Goal: Task Accomplishment & Management: Manage account settings

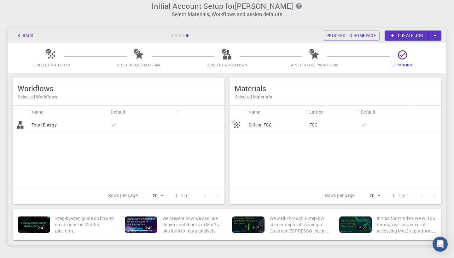
click at [134, 128] on div at bounding box center [141, 125] width 69 height 14
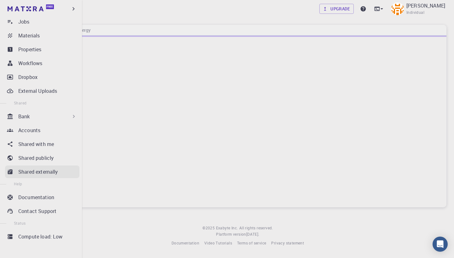
scroll to position [55, 0]
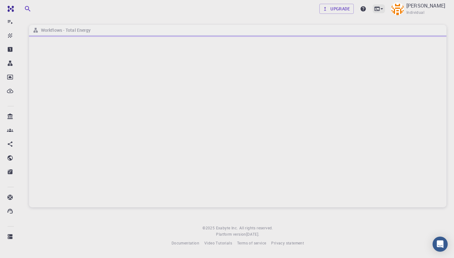
click at [385, 11] on icon at bounding box center [382, 9] width 6 height 6
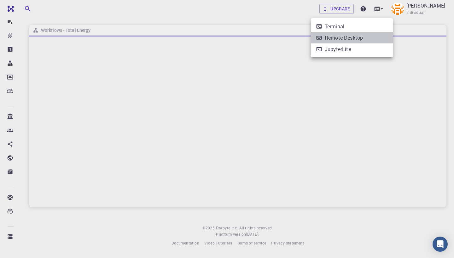
click at [349, 42] on li "Remote Desktop" at bounding box center [352, 37] width 82 height 11
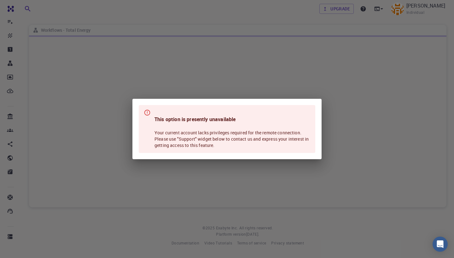
click at [323, 78] on div "This option is presently unavailable Your current account lacks privileges requ…" at bounding box center [227, 129] width 454 height 258
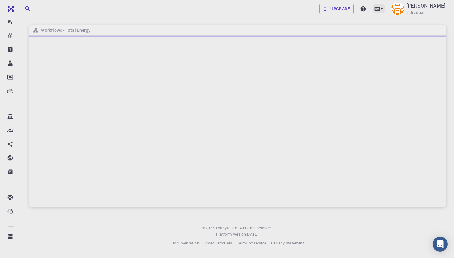
click at [385, 11] on icon at bounding box center [382, 9] width 6 height 6
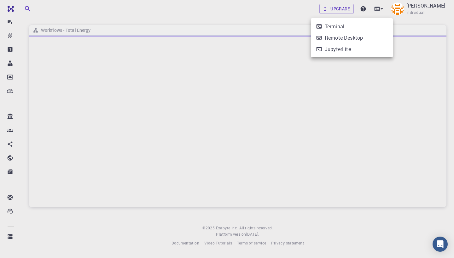
click at [371, 9] on div at bounding box center [227, 129] width 454 height 258
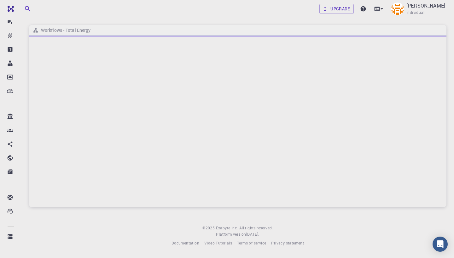
click at [366, 9] on icon at bounding box center [363, 8] width 5 height 5
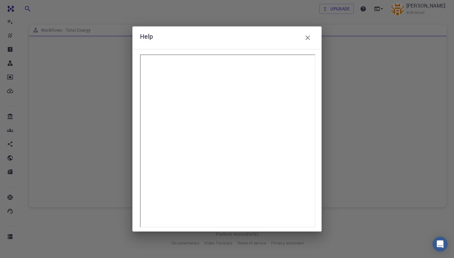
scroll to position [0, 0]
click at [310, 40] on icon "button" at bounding box center [308, 38] width 8 height 8
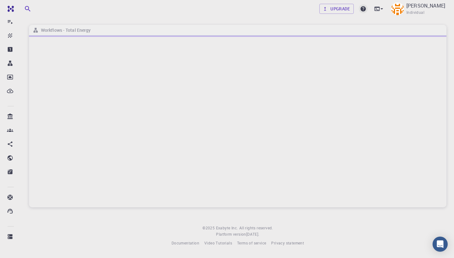
click at [366, 8] on icon at bounding box center [363, 8] width 5 height 5
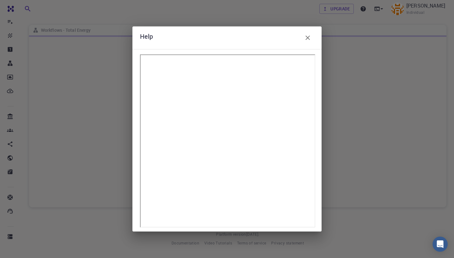
click at [312, 37] on button "button" at bounding box center [307, 38] width 13 height 13
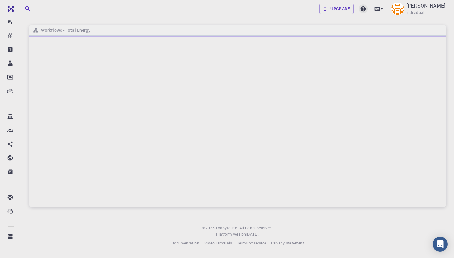
click at [366, 9] on icon at bounding box center [363, 8] width 5 height 5
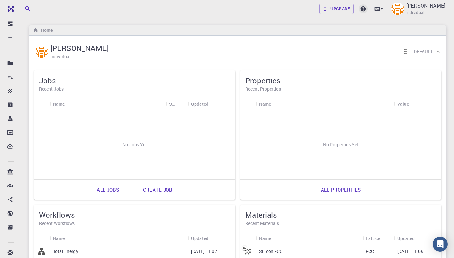
click at [366, 9] on icon at bounding box center [363, 8] width 5 height 5
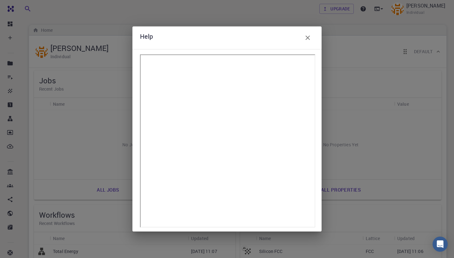
drag, startPoint x: 137, startPoint y: 84, endPoint x: 307, endPoint y: 38, distance: 176.2
click at [307, 38] on icon "button" at bounding box center [307, 38] width 4 height 4
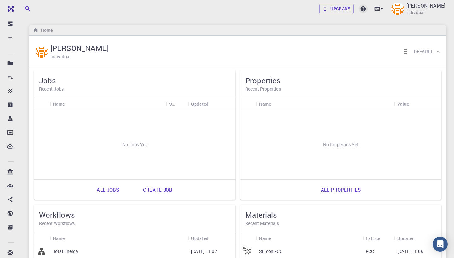
click at [366, 10] on icon at bounding box center [363, 8] width 5 height 5
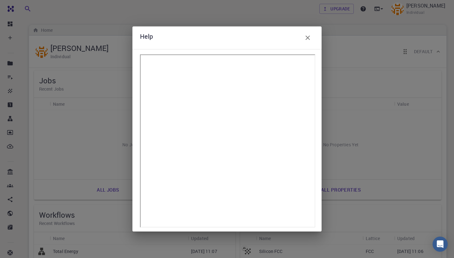
click at [307, 39] on icon "button" at bounding box center [307, 38] width 4 height 4
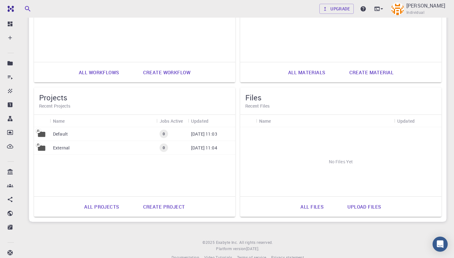
scroll to position [252, 0]
click at [79, 132] on div "Default" at bounding box center [103, 135] width 107 height 14
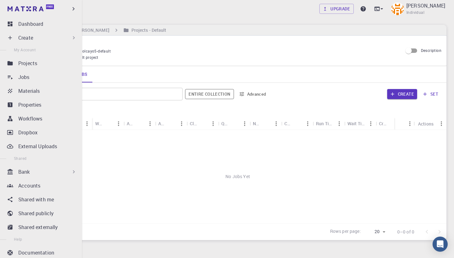
click at [74, 38] on icon at bounding box center [74, 37] width 2 height 3
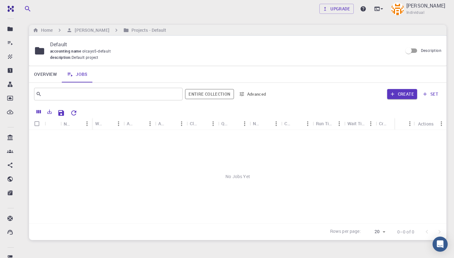
click at [263, 27] on div "Home [PERSON_NAME] Projects - Default" at bounding box center [237, 30] width 417 height 11
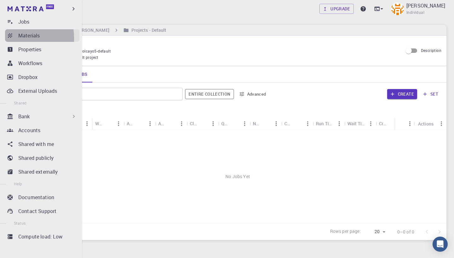
click at [8, 38] on icon at bounding box center [10, 35] width 6 height 6
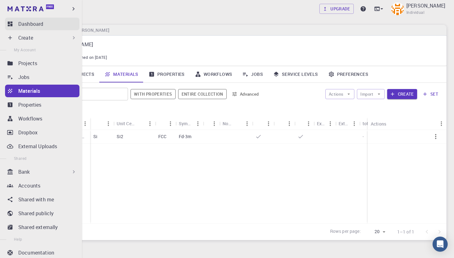
click at [7, 22] on icon at bounding box center [10, 24] width 6 height 6
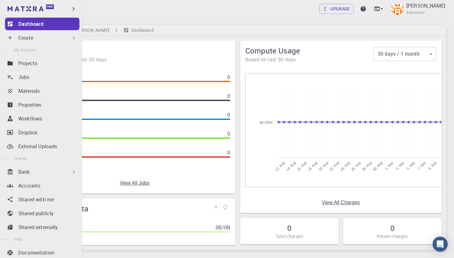
click at [7, 41] on icon at bounding box center [10, 38] width 6 height 6
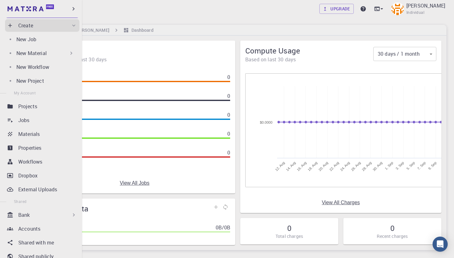
scroll to position [17, 0]
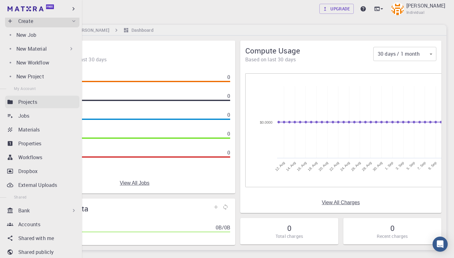
click at [27, 100] on p "Projects" at bounding box center [27, 102] width 19 height 8
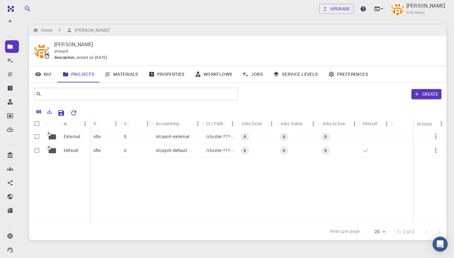
click at [131, 72] on link "Materials" at bounding box center [121, 74] width 44 height 16
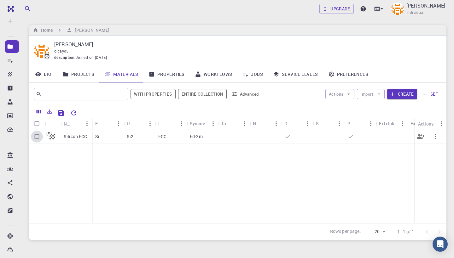
click at [35, 136] on input "Select row" at bounding box center [37, 137] width 12 height 12
checkbox input "true"
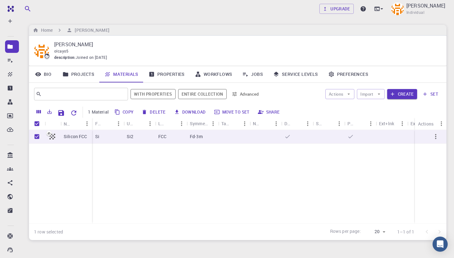
click at [212, 76] on link "Workflows" at bounding box center [214, 74] width 48 height 16
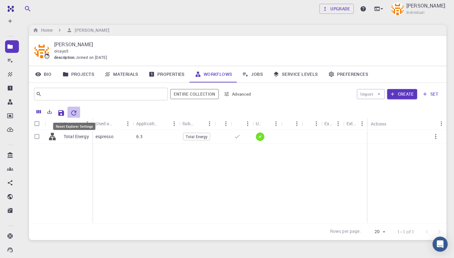
click at [73, 111] on icon "Reset Explorer Settings" at bounding box center [73, 113] width 5 height 5
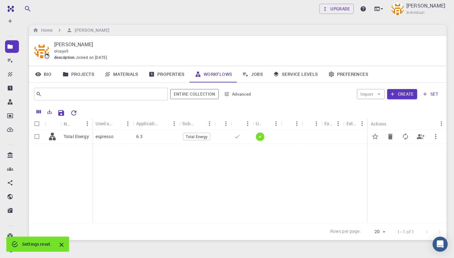
click at [37, 137] on input "Select row" at bounding box center [37, 137] width 12 height 12
checkbox input "true"
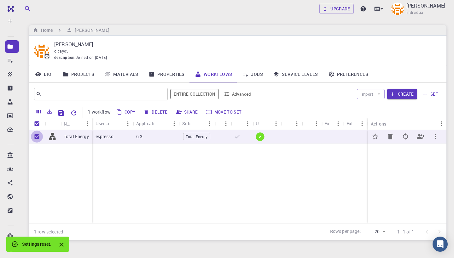
click at [37, 137] on input "Unselect row" at bounding box center [37, 137] width 12 height 12
checkbox input "false"
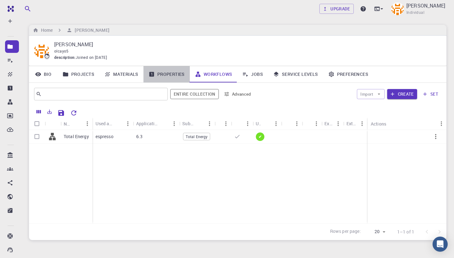
click at [166, 74] on link "Properties" at bounding box center [166, 74] width 46 height 16
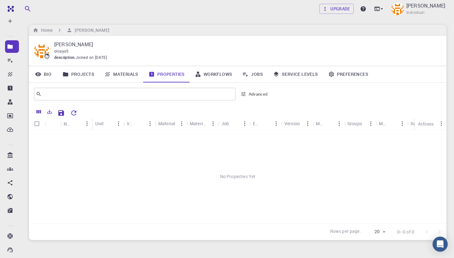
click at [86, 73] on link "Projects" at bounding box center [78, 74] width 42 height 16
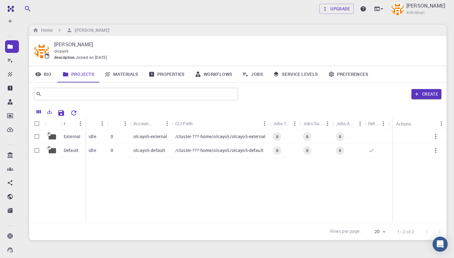
click at [47, 73] on link "Bio" at bounding box center [43, 74] width 28 height 16
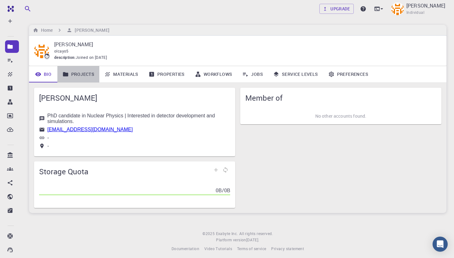
click at [89, 68] on link "Projects" at bounding box center [78, 74] width 42 height 16
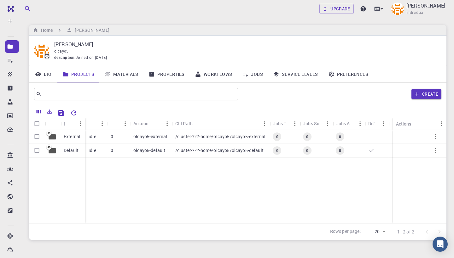
click at [130, 71] on link "Materials" at bounding box center [121, 74] width 44 height 16
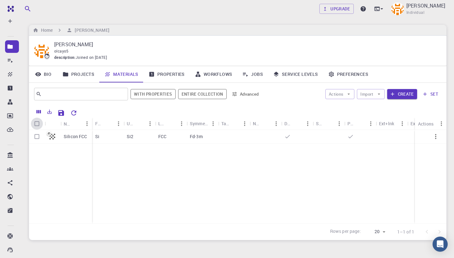
click at [36, 121] on input "Select all rows" at bounding box center [37, 124] width 12 height 12
checkbox input "true"
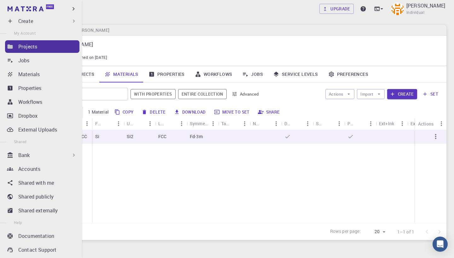
click at [37, 45] on p "Projects" at bounding box center [27, 47] width 19 height 8
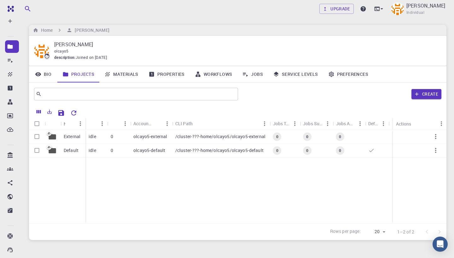
scroll to position [1, 0]
click at [130, 74] on link "Materials" at bounding box center [121, 74] width 44 height 16
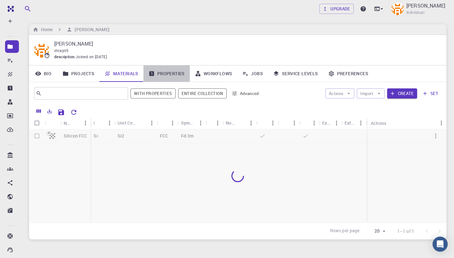
click at [173, 72] on link "Properties" at bounding box center [166, 74] width 46 height 16
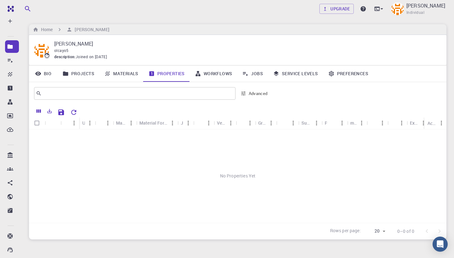
click at [76, 72] on link "Projects" at bounding box center [78, 74] width 42 height 16
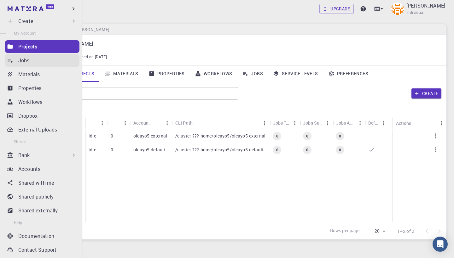
click at [13, 61] on link "Jobs" at bounding box center [42, 60] width 74 height 13
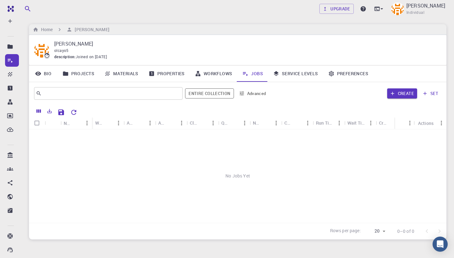
click at [94, 106] on div at bounding box center [261, 111] width 362 height 11
click at [83, 71] on link "Projects" at bounding box center [78, 74] width 42 height 16
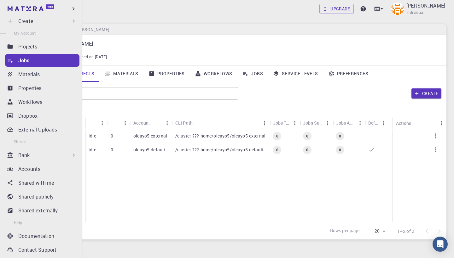
click at [14, 21] on div "Create" at bounding box center [42, 21] width 74 height 13
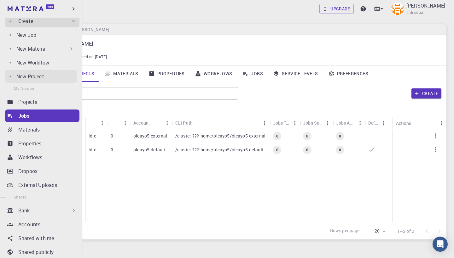
click at [28, 78] on p "New Project" at bounding box center [30, 77] width 28 height 8
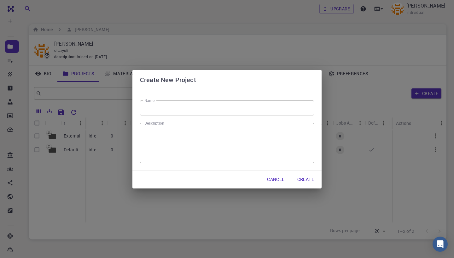
click at [171, 114] on input "Name" at bounding box center [227, 108] width 174 height 15
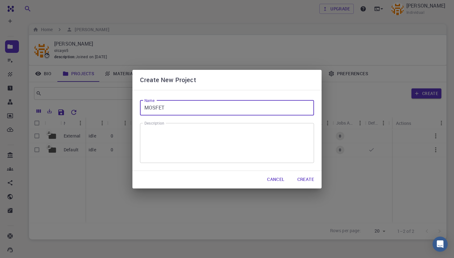
type input "MOSFET"
click at [207, 145] on textarea "Description" at bounding box center [226, 143] width 165 height 30
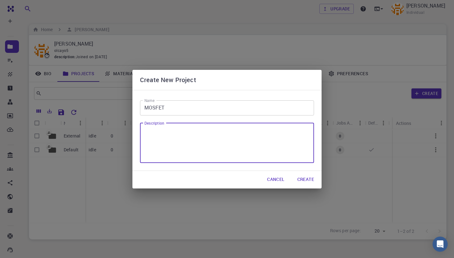
paste textarea "N-type Si taban, P+ doping bölgeleri, SiO₂ + Y₂O₃ + Gd high-k gate stack ve [PE…"
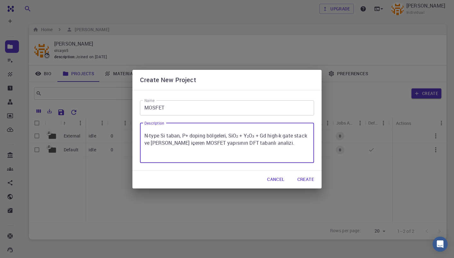
type textarea "N-type Si taban, P+ doping bölgeleri, SiO₂ + Y₂O₃ + Gd high-k gate stack ve [PE…"
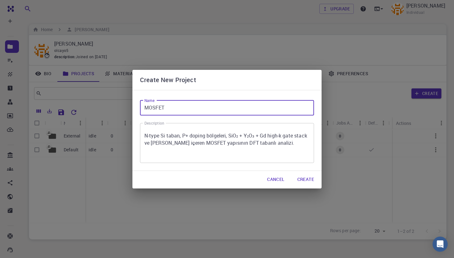
drag, startPoint x: 165, startPoint y: 106, endPoint x: 105, endPoint y: 106, distance: 60.5
click at [105, 106] on div "Create New Project Name MOSFET Name Description N-type Si taban, P+ doping bölg…" at bounding box center [227, 129] width 454 height 258
paste input "_Si_SiO2_Y2O3_Gd_Al"
type input "MOSFET_Si_SiO2_Y2O3_Gd_Al"
click at [299, 178] on button "Create" at bounding box center [305, 180] width 27 height 13
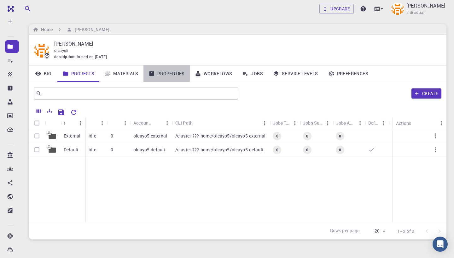
click at [170, 72] on link "Properties" at bounding box center [166, 74] width 46 height 16
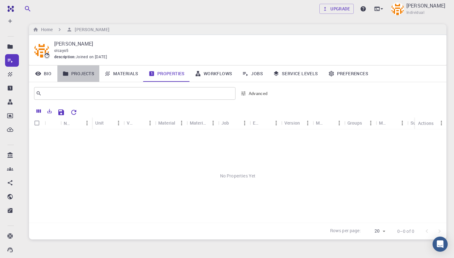
click at [87, 77] on link "Projects" at bounding box center [78, 74] width 42 height 16
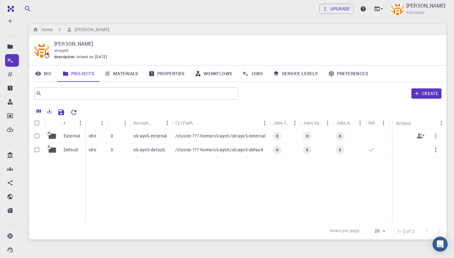
click at [36, 135] on input "Select row" at bounding box center [37, 136] width 12 height 12
checkbox input "true"
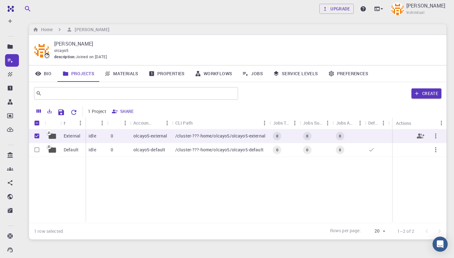
checkbox input "true"
click at [38, 146] on input "Select row" at bounding box center [37, 150] width 12 height 12
checkbox input "true"
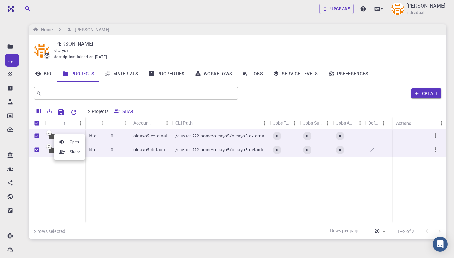
click at [119, 183] on div at bounding box center [227, 129] width 454 height 258
click at [437, 134] on icon "button" at bounding box center [436, 136] width 8 height 8
click at [427, 164] on div at bounding box center [227, 129] width 454 height 258
click at [36, 121] on input "Unselect all rows" at bounding box center [37, 123] width 12 height 12
checkbox input "false"
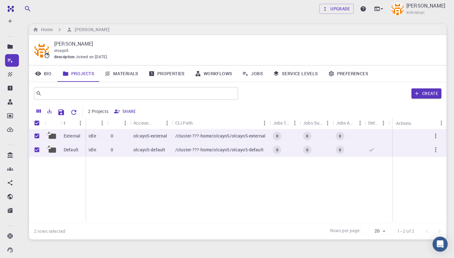
checkbox input "false"
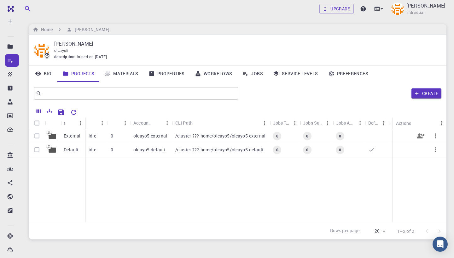
click at [38, 135] on input "Select row" at bounding box center [37, 136] width 12 height 12
checkbox input "true"
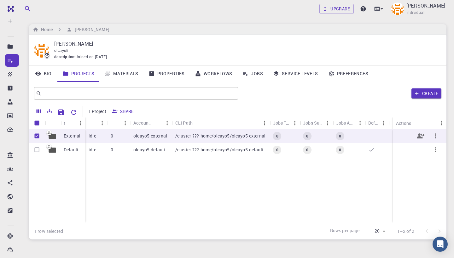
checkbox input "true"
click at [437, 136] on icon "button" at bounding box center [436, 136] width 8 height 8
click at [350, 173] on div at bounding box center [227, 129] width 454 height 258
click at [38, 152] on input "Select row" at bounding box center [37, 150] width 12 height 12
checkbox input "true"
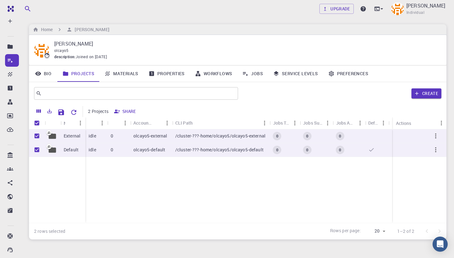
click at [38, 123] on input "Unselect all rows" at bounding box center [37, 123] width 12 height 12
checkbox input "false"
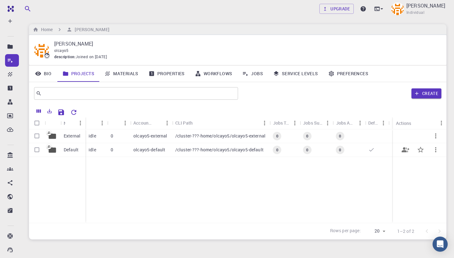
click at [159, 151] on p "olcayo5-default" at bounding box center [149, 150] width 32 height 6
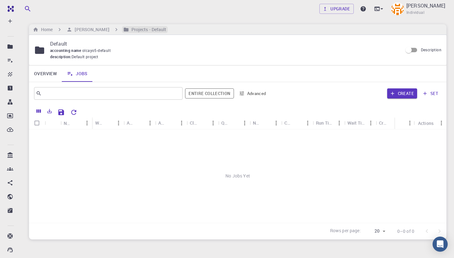
click at [135, 32] on h6 "Projects - Default" at bounding box center [148, 29] width 38 height 7
click at [135, 30] on h6 "Projects - Default" at bounding box center [148, 29] width 38 height 7
click at [75, 72] on link "Jobs" at bounding box center [77, 74] width 31 height 16
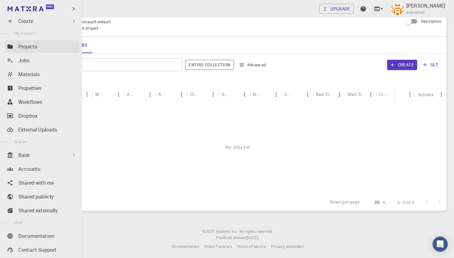
click at [35, 49] on p "Projects" at bounding box center [27, 47] width 19 height 8
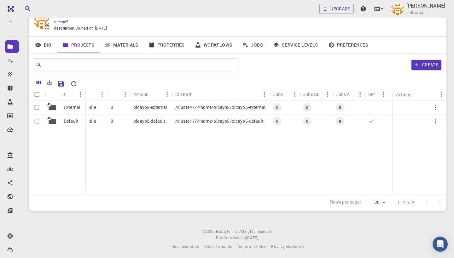
click at [173, 182] on div "External Default idle 0 olcayo5-external /cluster-???-home/olcayo5/olcayo5-exte…" at bounding box center [237, 148] width 417 height 94
click at [437, 107] on icon "button" at bounding box center [436, 108] width 8 height 8
click at [352, 175] on div at bounding box center [227, 129] width 454 height 258
click at [37, 106] on input "Select row" at bounding box center [37, 107] width 12 height 12
checkbox input "true"
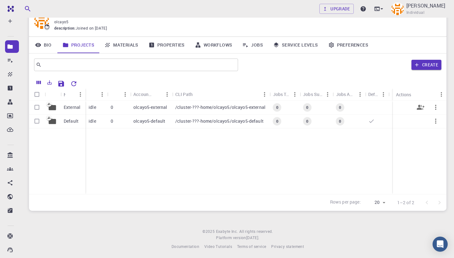
checkbox input "true"
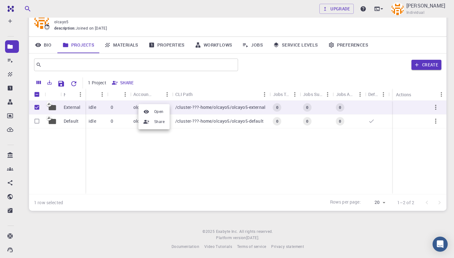
click at [231, 176] on div at bounding box center [227, 129] width 454 height 258
click at [40, 108] on input "Unselect row" at bounding box center [37, 107] width 12 height 12
checkbox input "false"
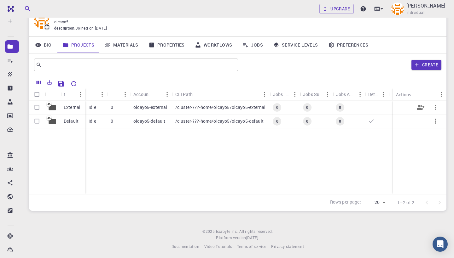
click at [281, 105] on div "0" at bounding box center [277, 107] width 9 height 9
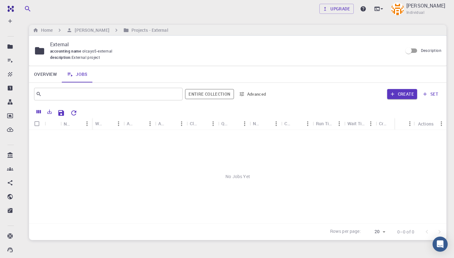
click at [412, 45] on input "Description" at bounding box center [409, 51] width 36 height 12
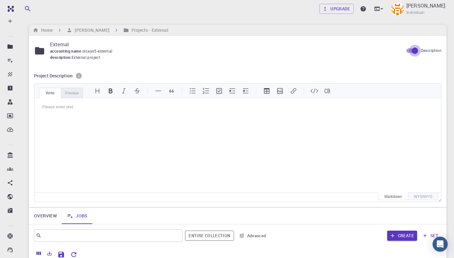
click at [413, 49] on input "Description" at bounding box center [415, 51] width 36 height 12
checkbox input "false"
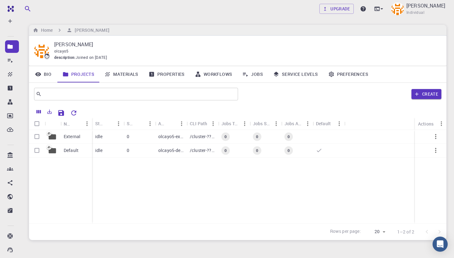
scroll to position [29, 0]
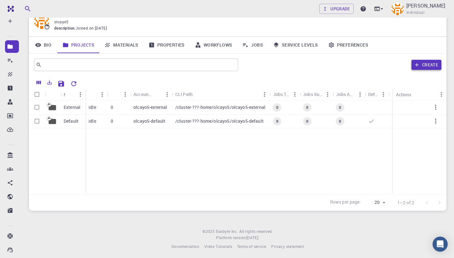
click at [434, 61] on button "Create" at bounding box center [426, 65] width 30 height 10
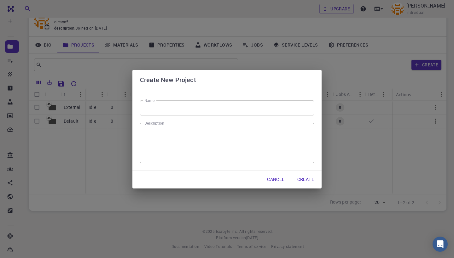
click at [180, 99] on div "Name Name Description x Description" at bounding box center [226, 130] width 189 height 81
click at [180, 105] on input "Name" at bounding box center [227, 108] width 174 height 15
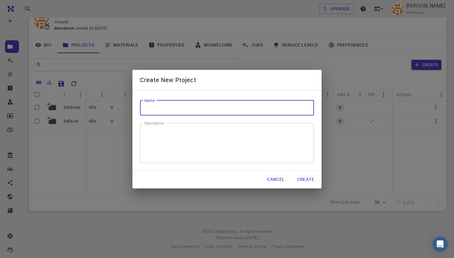
paste input "MOSFET_Si_SiO2_Y2O3_Gd_Al"
type input "MOSFET_Si_SiO2_Y2O3_Gd_Al"
click at [177, 136] on textarea "Description" at bounding box center [226, 143] width 165 height 30
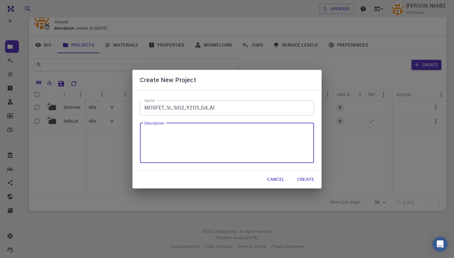
paste textarea "N-type Si taban, P+ doping bölgeleri, SiO₂ + Y₂O₃ + Gd high-k gate stack ve [PE…"
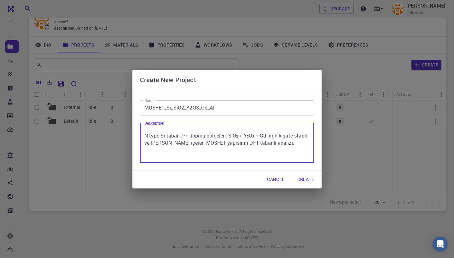
type textarea "N-type Si taban, P+ doping bölgeleri, SiO₂ + Y₂O₃ + Gd high-k gate stack ve [PE…"
click at [303, 183] on button "Create" at bounding box center [305, 180] width 27 height 13
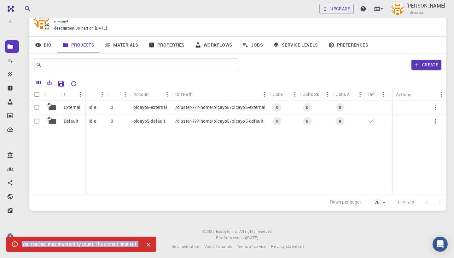
drag, startPoint x: 21, startPoint y: 246, endPoint x: 143, endPoint y: 246, distance: 121.7
click at [143, 246] on div "You reached maximum entity count. The current limit is 1." at bounding box center [81, 244] width 150 height 15
copy div "You reached maximum entity count. The current limit is 1"
click at [197, 169] on div "External Default idle 0 olcayo5-external /cluster-???-home/olcayo5/olcayo5-exte…" at bounding box center [237, 148] width 417 height 94
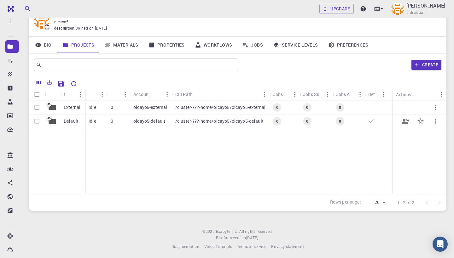
click at [144, 122] on p "olcayo5-default" at bounding box center [149, 121] width 32 height 6
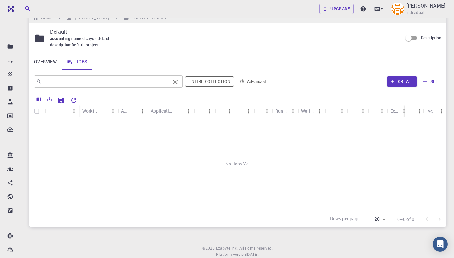
scroll to position [13, 0]
click at [341, 114] on button "Menu" at bounding box center [342, 111] width 10 height 10
click at [92, 112] on div "Workflow Name" at bounding box center [89, 110] width 15 height 12
click at [36, 109] on input "Select all rows" at bounding box center [37, 111] width 12 height 12
checkbox input "false"
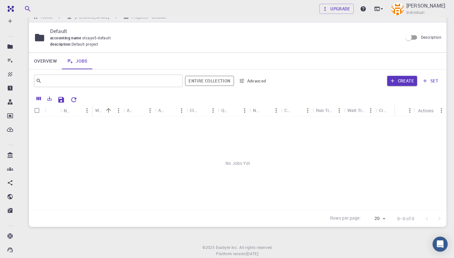
click at [44, 59] on link "Overview" at bounding box center [45, 61] width 33 height 16
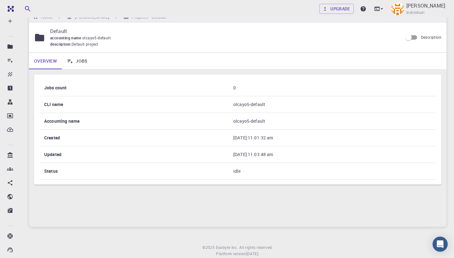
click at [44, 59] on link "Overview" at bounding box center [45, 61] width 33 height 16
click at [88, 60] on link "Jobs" at bounding box center [77, 61] width 31 height 16
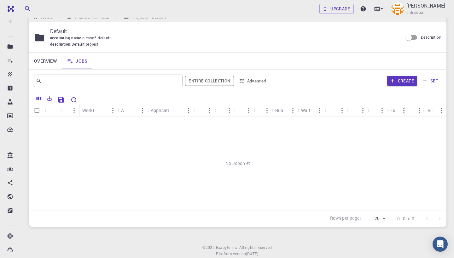
click at [260, 81] on button "Advanced" at bounding box center [252, 81] width 33 height 10
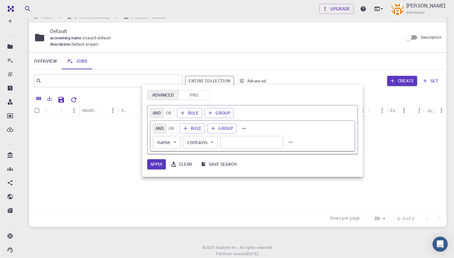
click at [260, 81] on div at bounding box center [227, 129] width 454 height 258
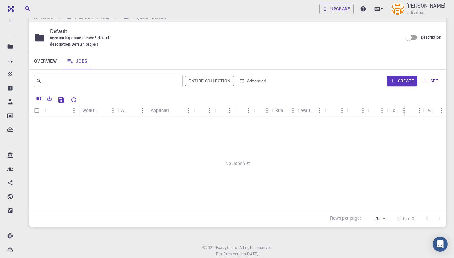
click at [54, 181] on div "No Jobs Yet" at bounding box center [237, 164] width 417 height 94
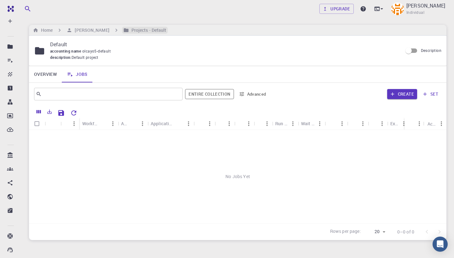
click at [142, 29] on h6 "Projects - Default" at bounding box center [148, 30] width 38 height 7
click at [100, 27] on h6 "[PERSON_NAME]" at bounding box center [90, 30] width 37 height 7
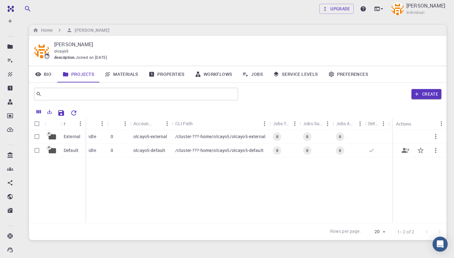
click at [51, 147] on icon at bounding box center [48, 147] width 5 height 5
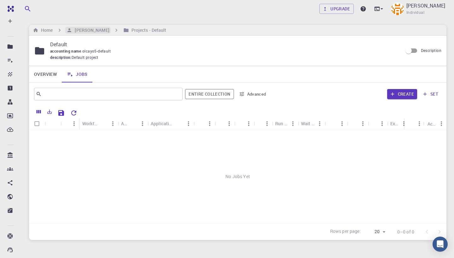
click at [94, 27] on h6 "[PERSON_NAME]" at bounding box center [90, 30] width 37 height 7
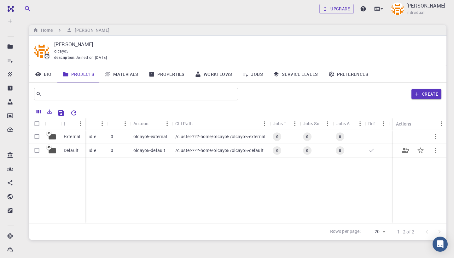
click at [38, 150] on input "Select row" at bounding box center [37, 151] width 12 height 12
checkbox input "true"
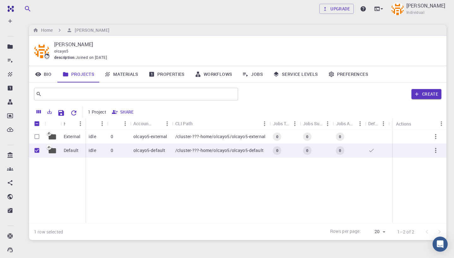
click at [126, 72] on link "Materials" at bounding box center [121, 74] width 44 height 16
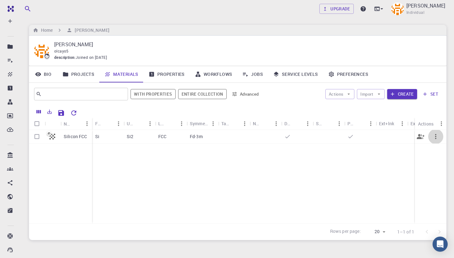
click at [437, 136] on icon "button" at bounding box center [436, 137] width 8 height 8
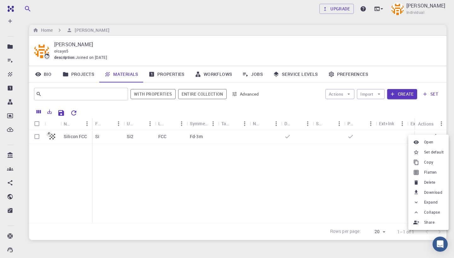
click at [426, 182] on span "Delete" at bounding box center [429, 183] width 11 height 6
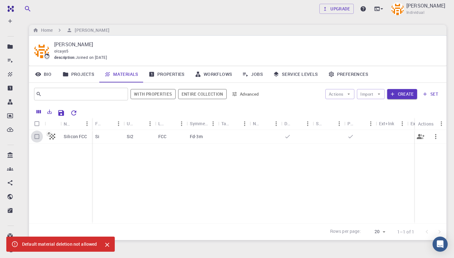
click at [40, 135] on input "Select row" at bounding box center [37, 137] width 12 height 12
checkbox input "true"
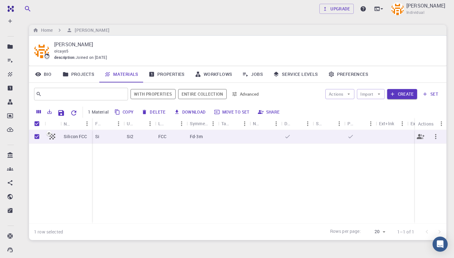
click at [438, 135] on icon "button" at bounding box center [436, 137] width 8 height 8
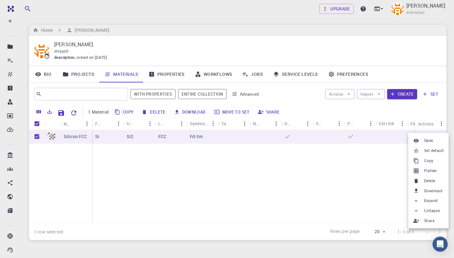
click at [437, 184] on li "Delete" at bounding box center [428, 181] width 40 height 10
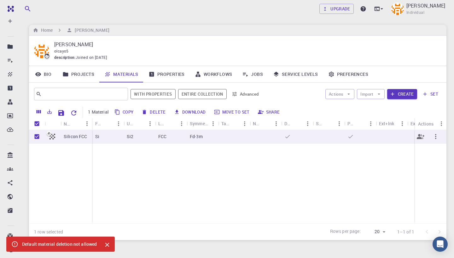
click at [35, 135] on input "Unselect row" at bounding box center [37, 137] width 12 height 12
checkbox input "false"
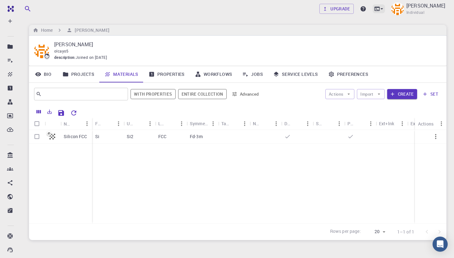
click at [385, 12] on icon at bounding box center [382, 9] width 6 height 6
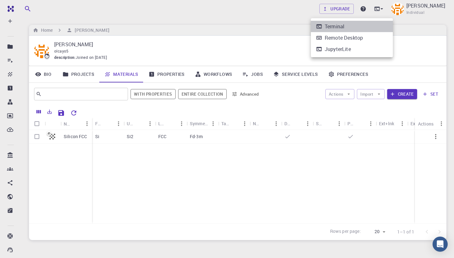
click at [344, 26] on div "Terminal" at bounding box center [335, 27] width 20 height 8
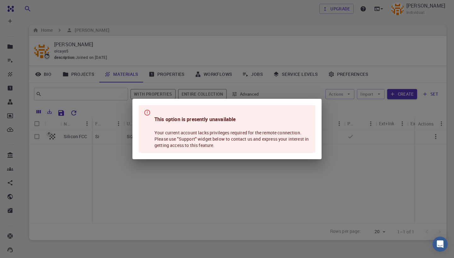
click at [245, 186] on div "This option is presently unavailable Your current account lacks privileges requ…" at bounding box center [227, 129] width 454 height 258
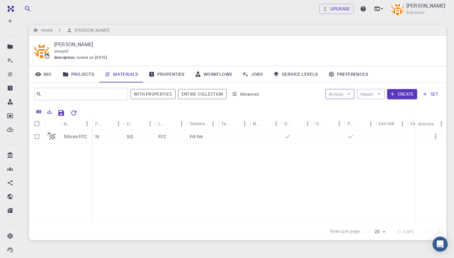
click at [342, 91] on button "Actions" at bounding box center [339, 94] width 29 height 10
click at [301, 175] on div "Silicon FCC Si Si2 FCC Fd-3m" at bounding box center [249, 177] width 441 height 94
click at [368, 95] on button "Import" at bounding box center [370, 94] width 27 height 10
click at [383, 115] on span "Import From Bank" at bounding box center [394, 116] width 40 height 6
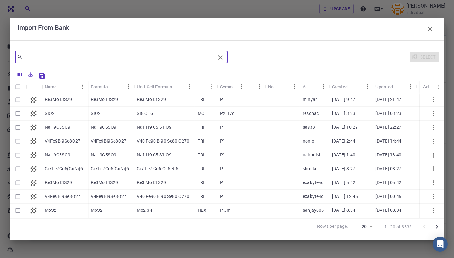
click at [96, 58] on input "text" at bounding box center [119, 57] width 193 height 9
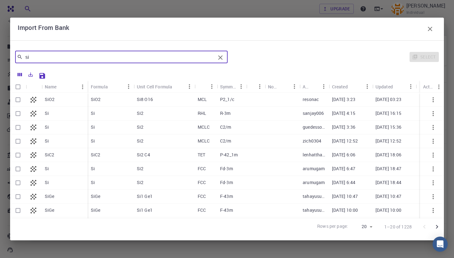
type input "si"
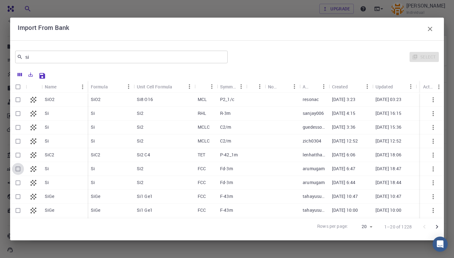
click at [20, 170] on input "Select row" at bounding box center [18, 169] width 12 height 12
checkbox input "true"
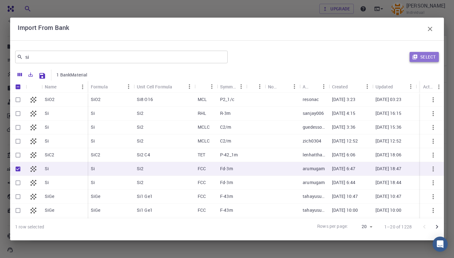
click at [425, 58] on button "Select" at bounding box center [423, 57] width 29 height 10
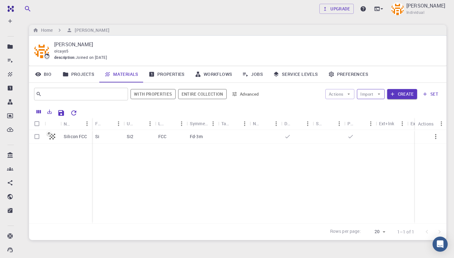
click at [367, 95] on button "Import" at bounding box center [370, 94] width 27 height 10
click at [379, 114] on span "Import From Bank" at bounding box center [394, 116] width 40 height 6
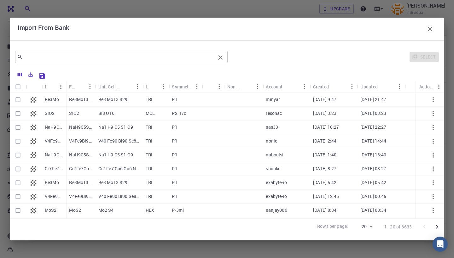
click at [136, 57] on input "text" at bounding box center [119, 57] width 193 height 9
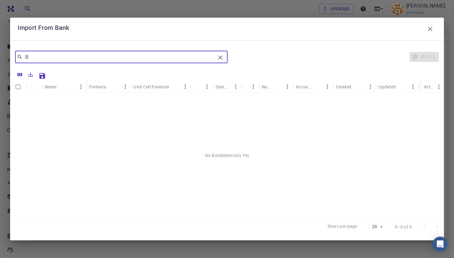
type input "B"
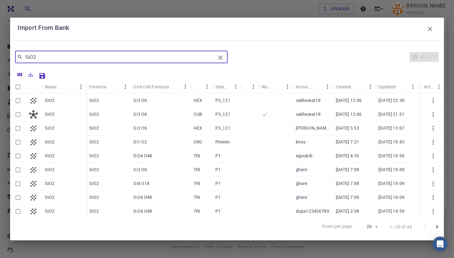
scroll to position [152, 0]
click at [441, 229] on button "Go to next page" at bounding box center [437, 227] width 13 height 13
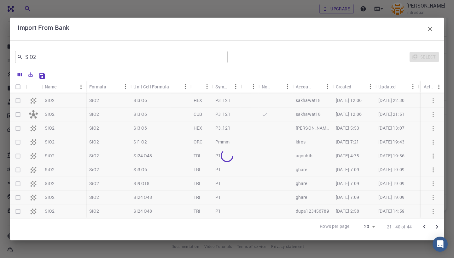
scroll to position [0, 0]
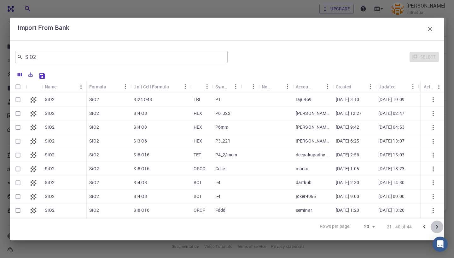
click at [439, 228] on icon "Go to next page" at bounding box center [437, 227] width 8 height 8
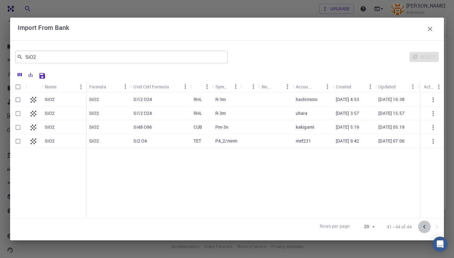
click at [422, 229] on icon "Go to previous page" at bounding box center [424, 227] width 8 height 8
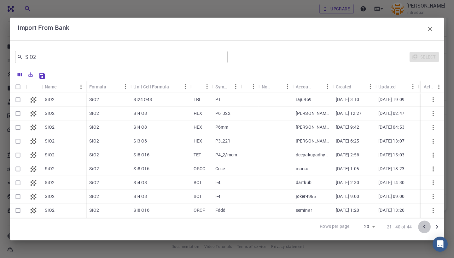
click at [422, 229] on icon "Go to previous page" at bounding box center [424, 227] width 8 height 8
click at [45, 56] on input "SiO2" at bounding box center [119, 57] width 193 height 9
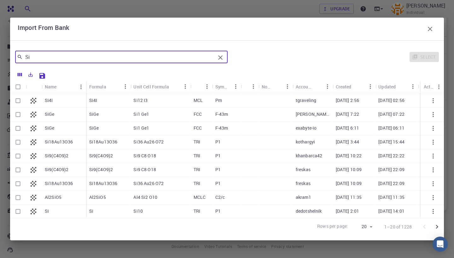
scroll to position [152, 0]
click at [436, 228] on icon "Go to next page" at bounding box center [437, 227] width 8 height 8
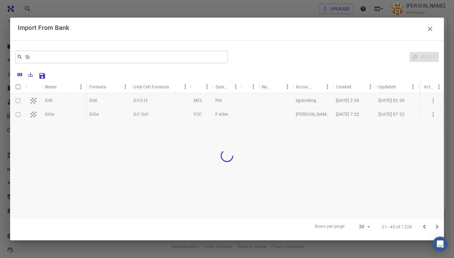
scroll to position [0, 0]
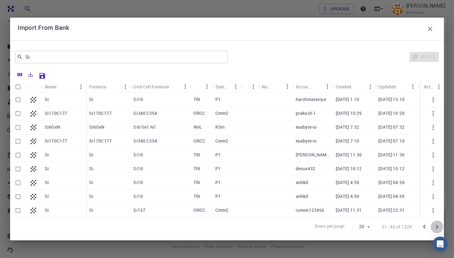
click at [436, 228] on icon "Go to next page" at bounding box center [437, 227] width 8 height 8
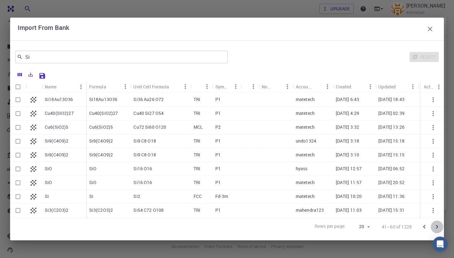
click at [436, 228] on icon "Go to next page" at bounding box center [437, 227] width 8 height 8
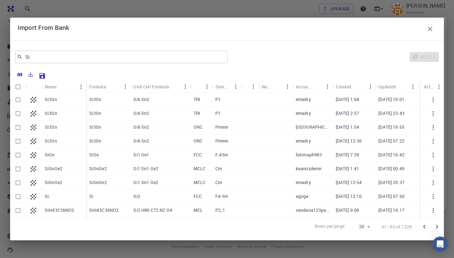
click at [200, 84] on icon "Sort" at bounding box center [198, 86] width 7 height 7
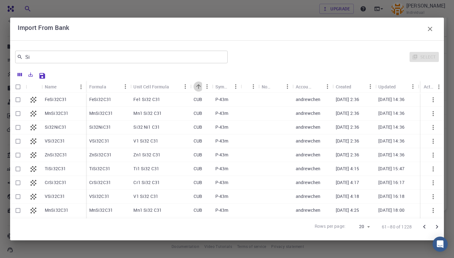
click at [200, 84] on icon "Sort" at bounding box center [198, 86] width 7 height 7
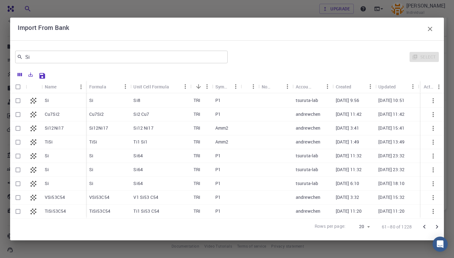
scroll to position [29, 0]
click at [207, 88] on icon "Menu" at bounding box center [206, 86] width 1 height 5
click at [108, 52] on div "Si ​" at bounding box center [121, 57] width 212 height 13
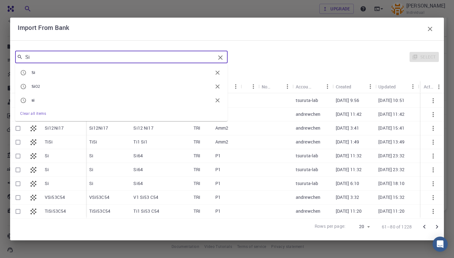
click at [58, 87] on span "Si O2" at bounding box center [122, 87] width 181 height 6
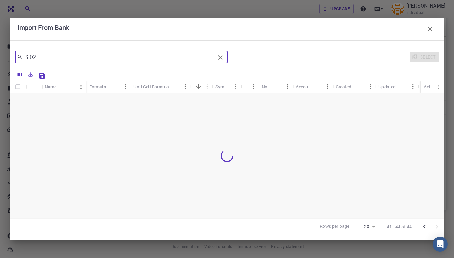
scroll to position [0, 0]
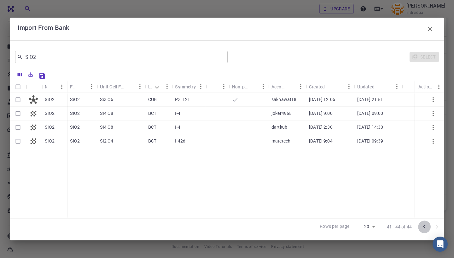
click at [425, 228] on icon "Go to previous page" at bounding box center [424, 227] width 2 height 4
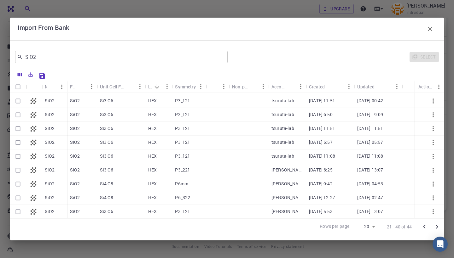
scroll to position [68, 0]
click at [438, 226] on icon "Go to next page" at bounding box center [437, 227] width 8 height 8
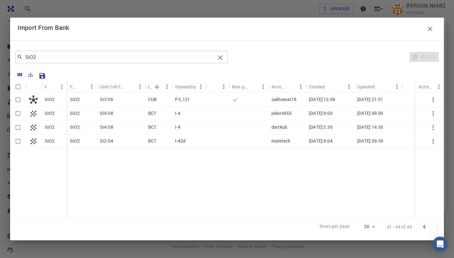
click at [124, 61] on div "SiO2 ​" at bounding box center [121, 57] width 212 height 13
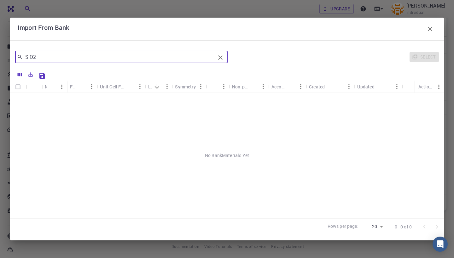
type input "SiO2"
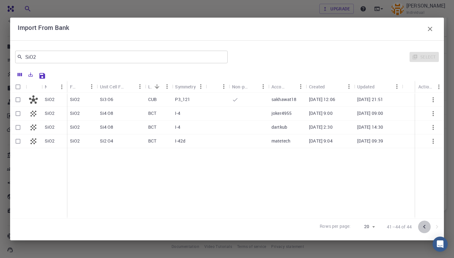
click at [423, 229] on icon "Go to previous page" at bounding box center [424, 227] width 8 height 8
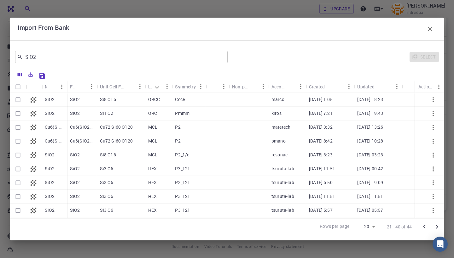
click at [423, 229] on icon "Go to previous page" at bounding box center [424, 227] width 8 height 8
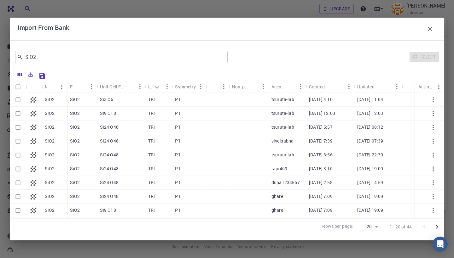
click at [423, 229] on div at bounding box center [430, 227] width 25 height 13
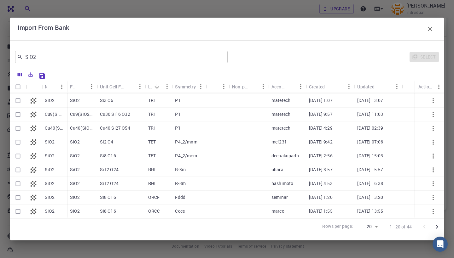
scroll to position [29, 0]
click at [437, 229] on icon "Go to next page" at bounding box center [437, 227] width 2 height 4
click at [334, 1] on div "Import From Bank SiO2 ​ Select Name Formula Unit Cell Formula Lattice Symmetry …" at bounding box center [227, 129] width 454 height 258
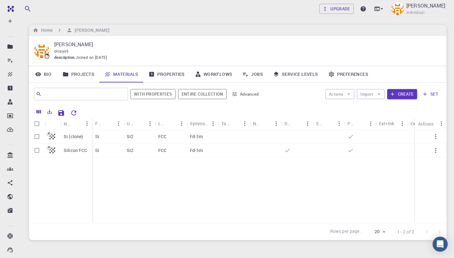
scroll to position [0, 0]
click at [377, 96] on button "Import" at bounding box center [370, 94] width 27 height 10
click at [381, 116] on span "Import From Bank" at bounding box center [394, 116] width 40 height 6
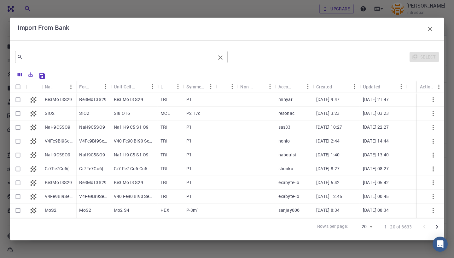
click at [96, 63] on div "​" at bounding box center [121, 57] width 212 height 13
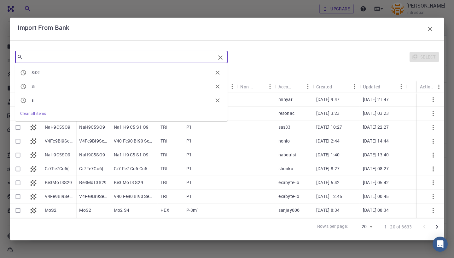
click at [89, 76] on span "SiO2" at bounding box center [122, 73] width 181 height 6
type input "SiO2"
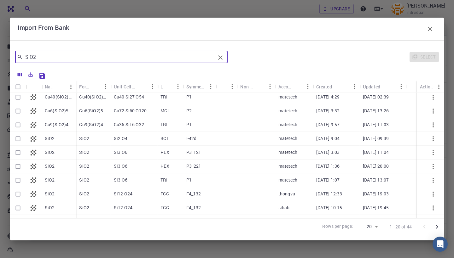
scroll to position [31, 0]
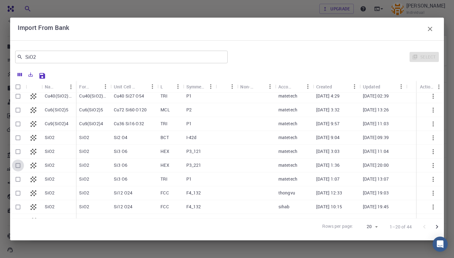
click at [18, 167] on input "Select row" at bounding box center [18, 166] width 12 height 12
checkbox input "true"
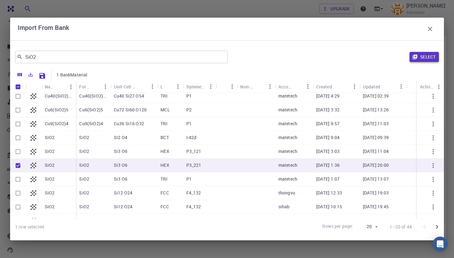
click at [427, 58] on button "Select" at bounding box center [423, 57] width 29 height 10
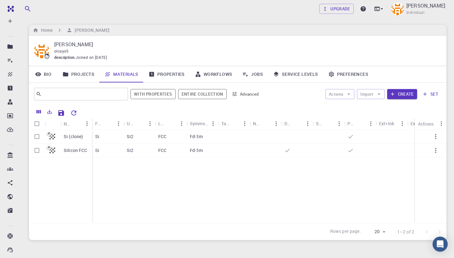
scroll to position [0, 0]
click at [75, 78] on link "Projects" at bounding box center [78, 74] width 42 height 16
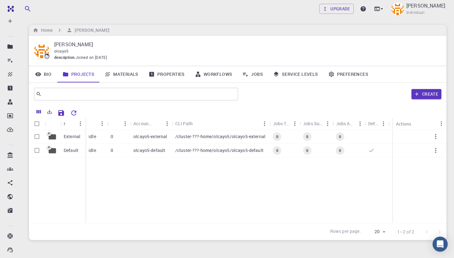
click at [111, 72] on link "Materials" at bounding box center [121, 74] width 44 height 16
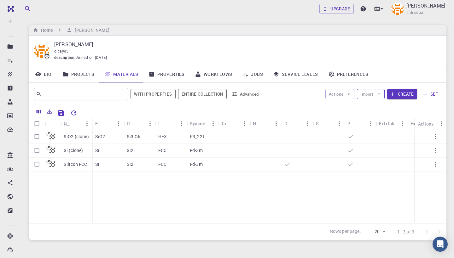
click at [381, 93] on icon "button" at bounding box center [379, 94] width 6 height 6
click at [385, 116] on span "Import From Bank" at bounding box center [394, 116] width 40 height 6
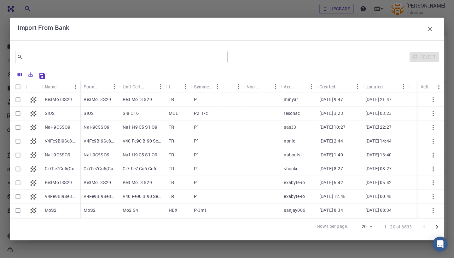
click at [79, 50] on div "​" at bounding box center [121, 56] width 212 height 15
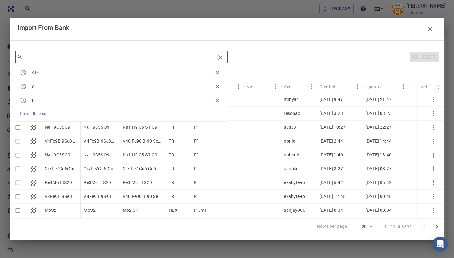
click at [80, 59] on input "text" at bounding box center [119, 57] width 193 height 9
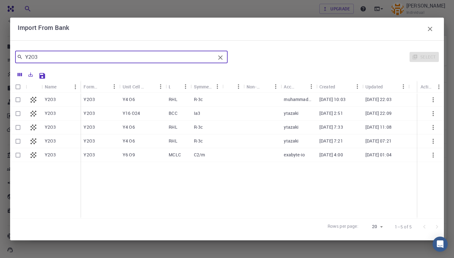
type input "Y2O3"
click at [19, 114] on input "Select row" at bounding box center [18, 114] width 12 height 12
checkbox input "true"
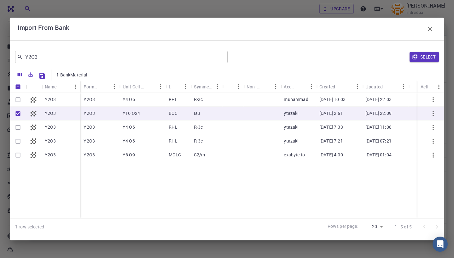
checkbox input "true"
click at [429, 55] on button "Select" at bounding box center [423, 57] width 29 height 10
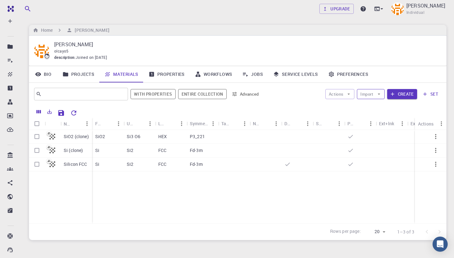
click at [382, 97] on button "Import" at bounding box center [370, 94] width 27 height 10
click at [386, 116] on span "Import From Bank" at bounding box center [394, 116] width 40 height 6
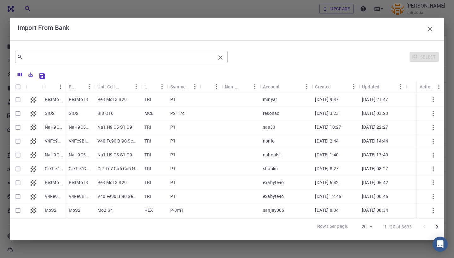
click at [119, 60] on input "text" at bounding box center [119, 57] width 193 height 9
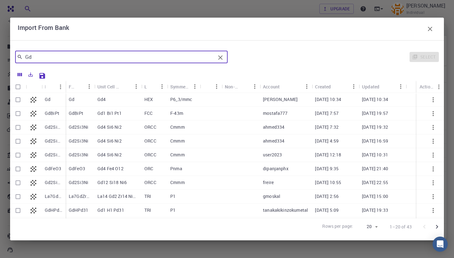
type input "Gd"
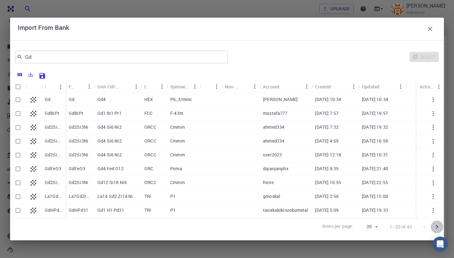
click at [437, 229] on icon "Go to next page" at bounding box center [437, 227] width 8 height 8
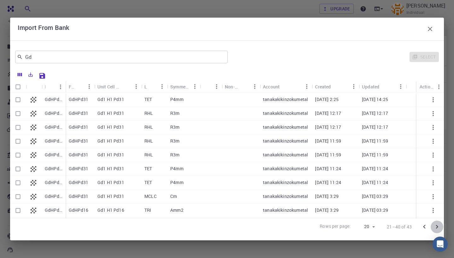
click at [437, 229] on icon "Go to next page" at bounding box center [437, 227] width 8 height 8
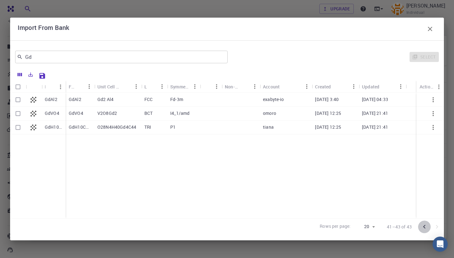
click at [421, 225] on icon "Go to previous page" at bounding box center [424, 227] width 8 height 8
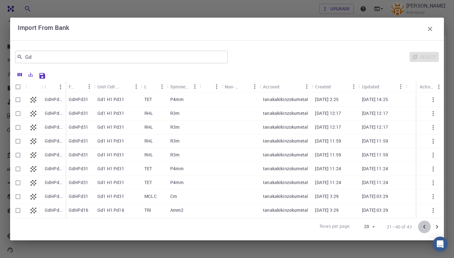
click at [421, 225] on icon "Go to previous page" at bounding box center [424, 227] width 8 height 8
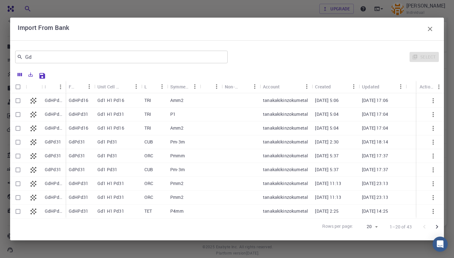
scroll to position [21, 0]
click at [435, 228] on icon "Go to next page" at bounding box center [437, 227] width 8 height 8
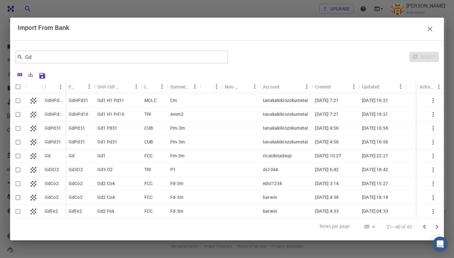
scroll to position [29, 0]
click at [18, 155] on input "Select row" at bounding box center [18, 156] width 12 height 12
checkbox input "true"
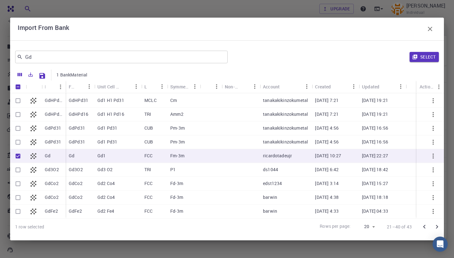
scroll to position [152, 0]
click at [435, 226] on icon "Go to next page" at bounding box center [437, 227] width 8 height 8
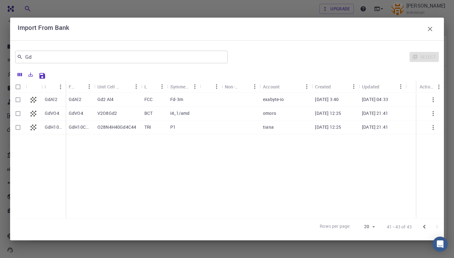
checkbox input "false"
click at [423, 228] on icon "Go to previous page" at bounding box center [424, 227] width 8 height 8
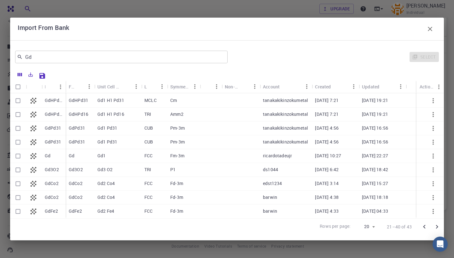
scroll to position [29, 0]
click at [421, 228] on icon "Go to previous page" at bounding box center [424, 227] width 8 height 8
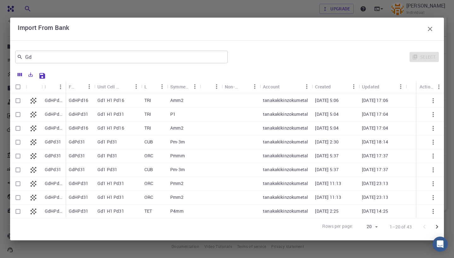
scroll to position [152, 0]
click at [438, 230] on icon "Go to next page" at bounding box center [437, 227] width 8 height 8
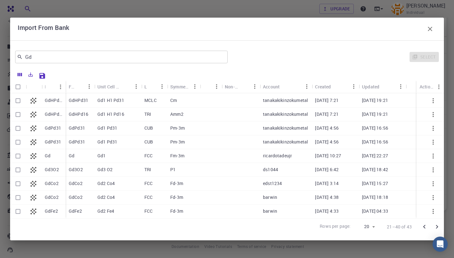
click at [436, 225] on icon "Go to next page" at bounding box center [437, 227] width 8 height 8
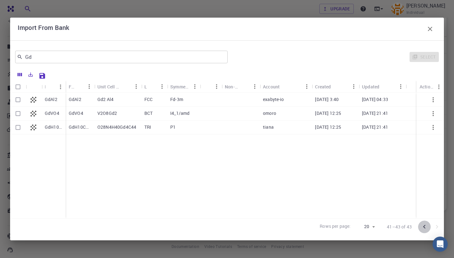
click at [426, 229] on icon "Go to previous page" at bounding box center [424, 227] width 8 height 8
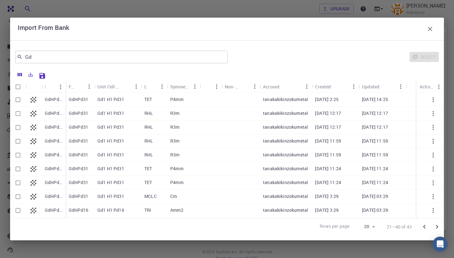
click at [425, 229] on icon "Go to previous page" at bounding box center [424, 227] width 8 height 8
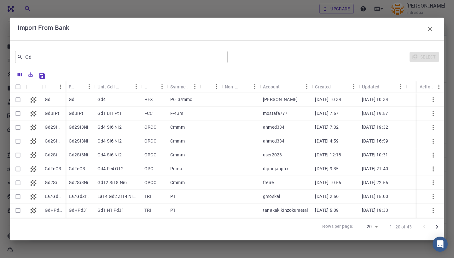
click at [18, 101] on input "Select row" at bounding box center [18, 100] width 12 height 12
checkbox input "true"
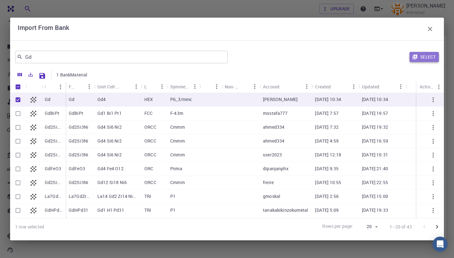
click at [426, 61] on button "Select" at bounding box center [423, 57] width 29 height 10
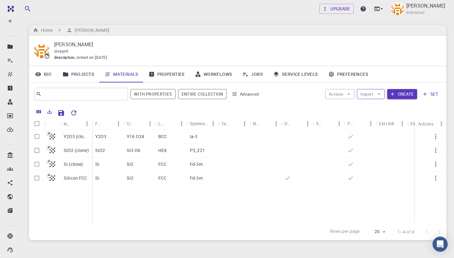
click at [382, 97] on button "Import" at bounding box center [370, 94] width 27 height 10
click at [382, 117] on span "Import From Bank" at bounding box center [394, 116] width 40 height 6
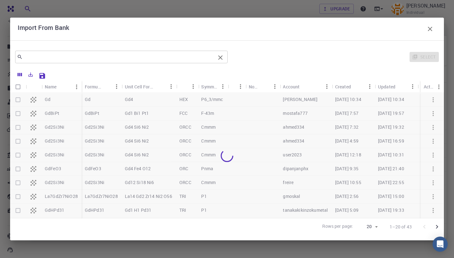
click at [89, 60] on input "text" at bounding box center [119, 57] width 193 height 9
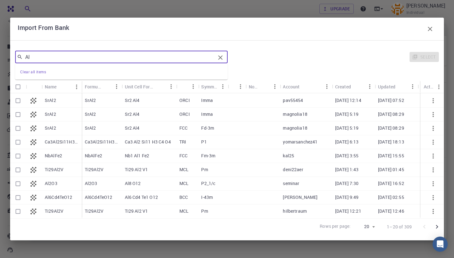
scroll to position [152, 0]
type input "Al"
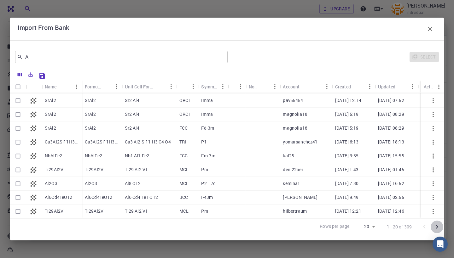
click at [437, 229] on icon "Go to next page" at bounding box center [437, 227] width 8 height 8
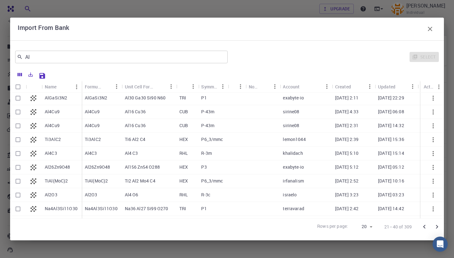
scroll to position [89, 0]
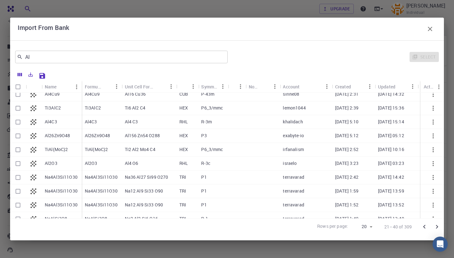
click at [425, 229] on icon "Go to previous page" at bounding box center [424, 227] width 8 height 8
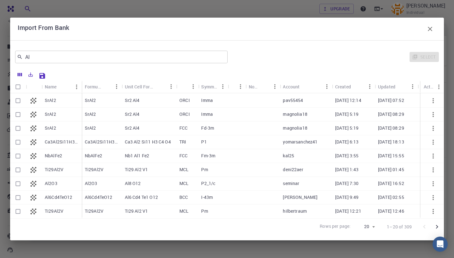
scroll to position [152, 0]
click at [438, 229] on icon "Go to next page" at bounding box center [437, 227] width 8 height 8
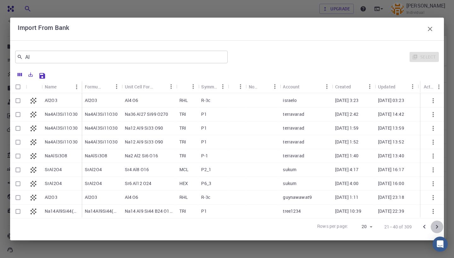
click at [437, 229] on icon "Go to next page" at bounding box center [437, 227] width 8 height 8
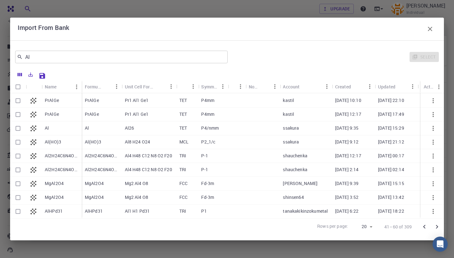
click at [437, 229] on icon "Go to next page" at bounding box center [437, 227] width 8 height 8
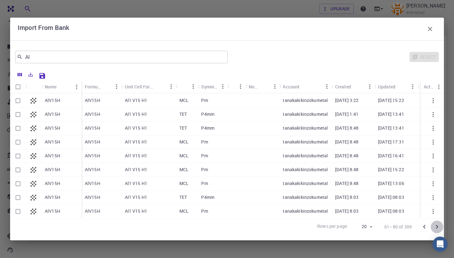
click at [440, 229] on icon "Go to next page" at bounding box center [437, 227] width 8 height 8
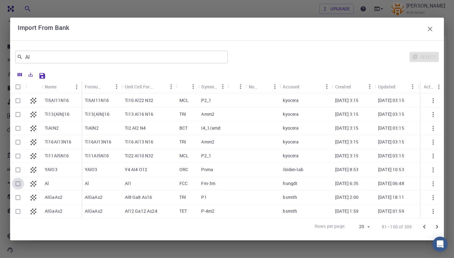
click at [18, 184] on input "Select row" at bounding box center [18, 184] width 12 height 12
checkbox input "true"
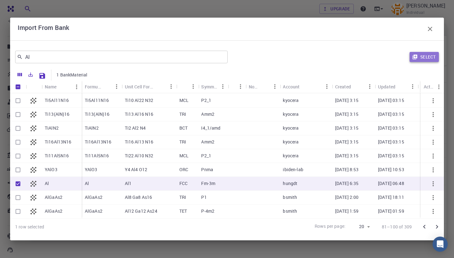
click at [428, 59] on button "Select" at bounding box center [423, 57] width 29 height 10
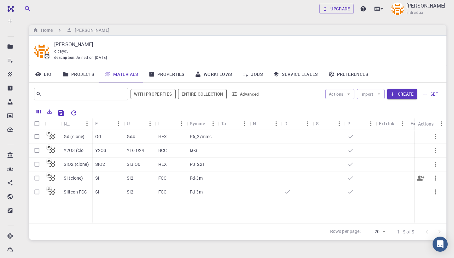
scroll to position [6, 0]
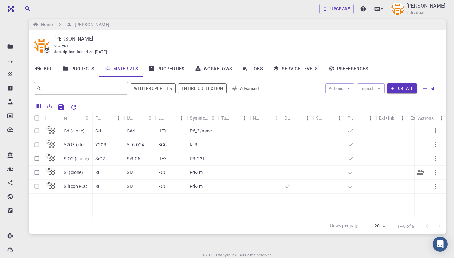
click at [39, 172] on input "Select row" at bounding box center [37, 173] width 12 height 12
checkbox input "true"
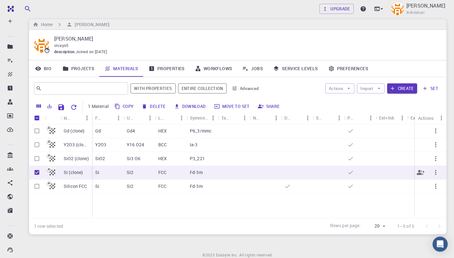
checkbox input "true"
click at [435, 175] on icon "button" at bounding box center [436, 173] width 8 height 8
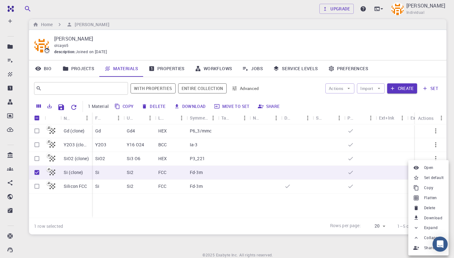
click at [411, 65] on div at bounding box center [227, 129] width 454 height 258
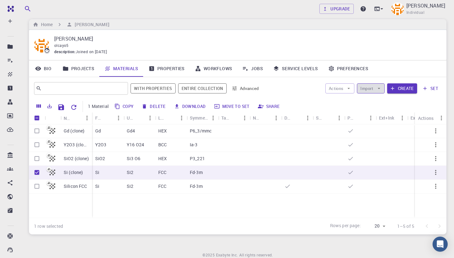
click at [382, 87] on icon "button" at bounding box center [379, 89] width 6 height 6
click at [350, 88] on icon "button" at bounding box center [349, 88] width 3 height 1
click at [382, 68] on div "Bio Projects Materials Properties Workflows Jobs Service Levels Preferences" at bounding box center [237, 69] width 417 height 16
click at [90, 175] on div "Si (clone)" at bounding box center [77, 173] width 32 height 14
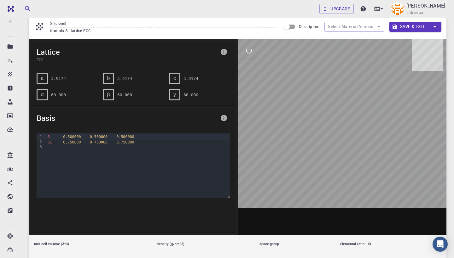
scroll to position [21, 0]
drag, startPoint x: 277, startPoint y: 146, endPoint x: 269, endPoint y: 136, distance: 12.4
click at [269, 136] on div at bounding box center [342, 137] width 209 height 196
drag, startPoint x: 341, startPoint y: 126, endPoint x: 339, endPoint y: 113, distance: 13.4
click at [339, 113] on div at bounding box center [342, 137] width 209 height 196
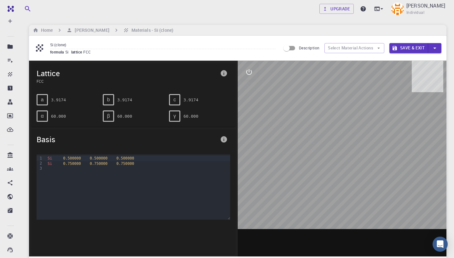
scroll to position [0, 0]
click at [364, 49] on button "Select Material Actions" at bounding box center [354, 48] width 60 height 10
click at [130, 31] on h6 "Materials - Si (clone)" at bounding box center [151, 30] width 44 height 7
click at [115, 29] on icon "breadcrumb" at bounding box center [116, 30] width 2 height 3
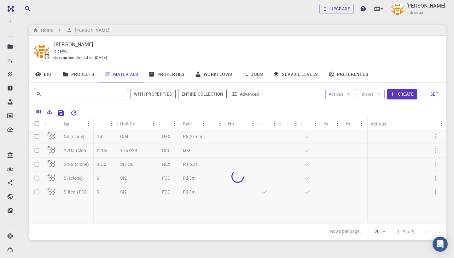
scroll to position [6, 0]
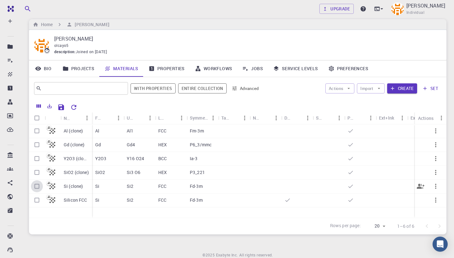
click at [37, 185] on input "Select row" at bounding box center [37, 187] width 12 height 12
checkbox input "true"
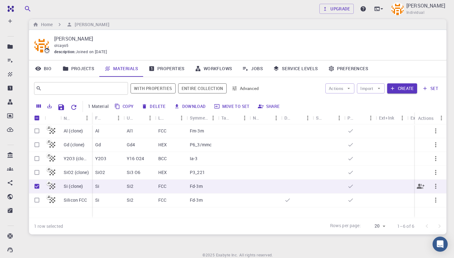
click at [435, 185] on icon "button" at bounding box center [436, 187] width 8 height 8
click at [426, 87] on div at bounding box center [227, 129] width 454 height 258
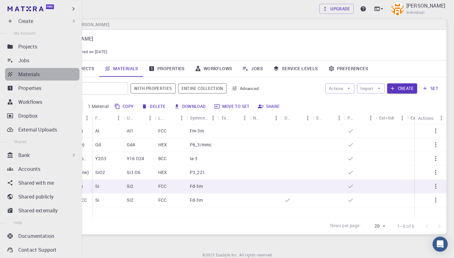
click at [31, 72] on p "Materials" at bounding box center [28, 75] width 21 height 8
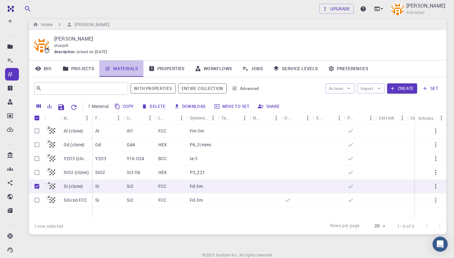
click at [125, 67] on link "Materials" at bounding box center [121, 69] width 44 height 16
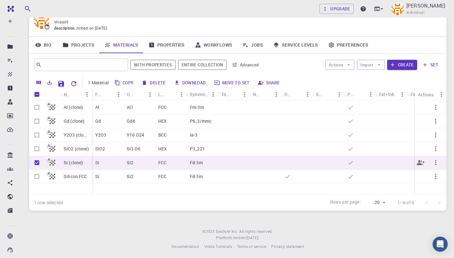
click at [162, 164] on p "FCC" at bounding box center [162, 163] width 8 height 6
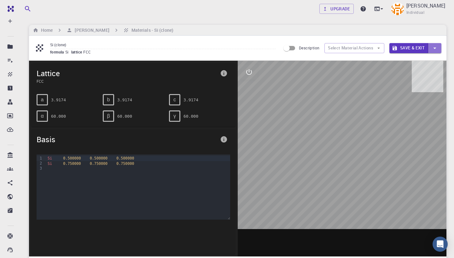
click at [435, 48] on icon "button" at bounding box center [434, 48] width 7 height 7
click at [374, 49] on div at bounding box center [227, 129] width 454 height 258
click at [374, 49] on button "Select Material Actions" at bounding box center [354, 48] width 60 height 10
click at [380, 46] on icon "button" at bounding box center [379, 48] width 6 height 6
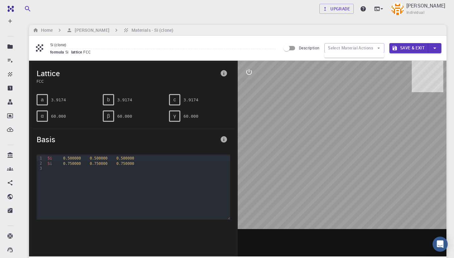
click at [298, 49] on input "Description" at bounding box center [287, 48] width 36 height 12
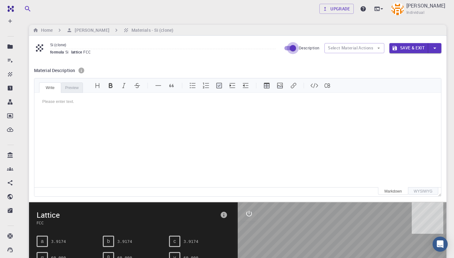
click at [296, 49] on input "Description" at bounding box center [293, 48] width 36 height 12
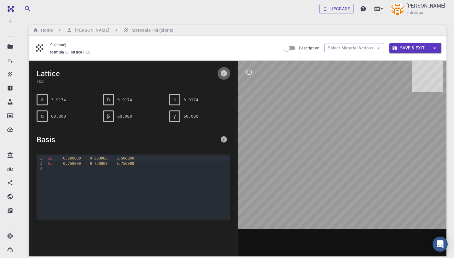
click at [227, 72] on icon "info" at bounding box center [224, 73] width 6 height 6
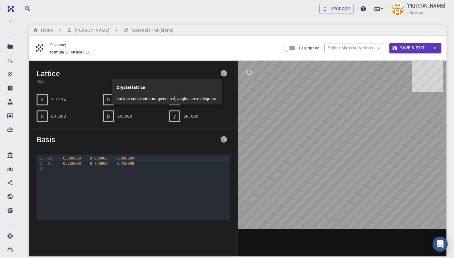
click at [226, 72] on div at bounding box center [227, 129] width 454 height 258
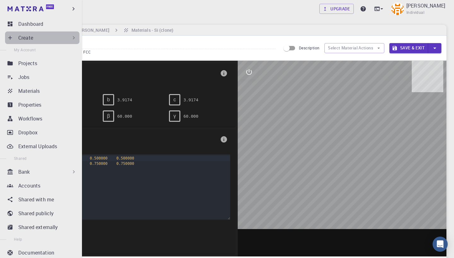
click at [74, 37] on icon at bounding box center [74, 38] width 6 height 6
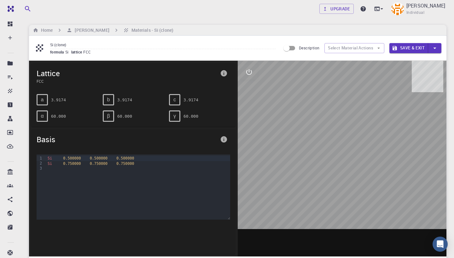
click at [174, 13] on div "Upgrade [PERSON_NAME] Individual" at bounding box center [237, 9] width 432 height 16
click at [49, 43] on div "Si (clone) formula Si lattice FCC" at bounding box center [157, 48] width 246 height 15
click at [360, 49] on button "Select Material Actions" at bounding box center [354, 48] width 60 height 10
click at [358, 48] on button "Select Material Actions" at bounding box center [354, 48] width 60 height 10
click at [292, 48] on input "Description" at bounding box center [287, 48] width 36 height 12
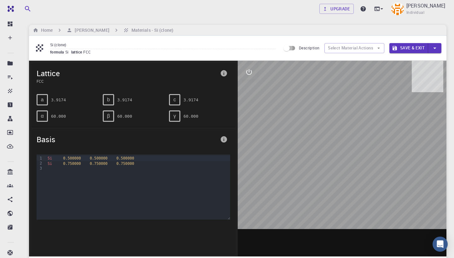
checkbox input "true"
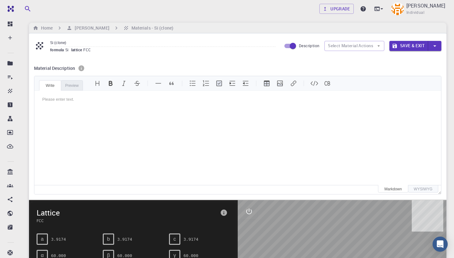
scroll to position [0, 0]
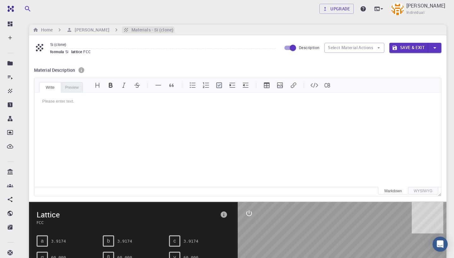
click at [131, 32] on h6 "Materials - Si (clone)" at bounding box center [151, 29] width 44 height 7
click at [130, 32] on h6 "Materials - Si (clone)" at bounding box center [151, 29] width 44 height 7
click at [95, 27] on h6 "[PERSON_NAME]" at bounding box center [90, 29] width 37 height 7
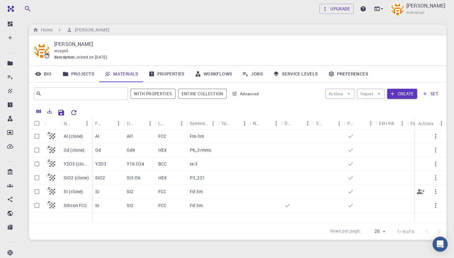
click at [36, 191] on input "Select row" at bounding box center [37, 192] width 12 height 12
checkbox input "true"
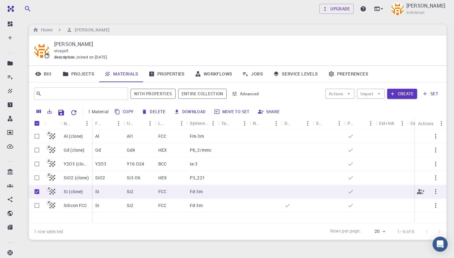
click at [437, 191] on icon "button" at bounding box center [436, 192] width 8 height 8
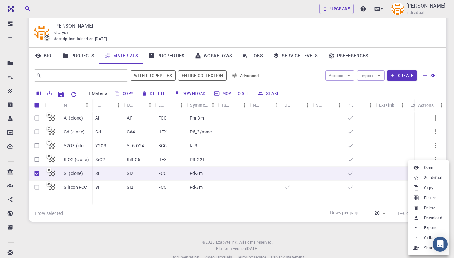
scroll to position [18, 0]
click at [428, 169] on span "Open" at bounding box center [428, 168] width 9 height 6
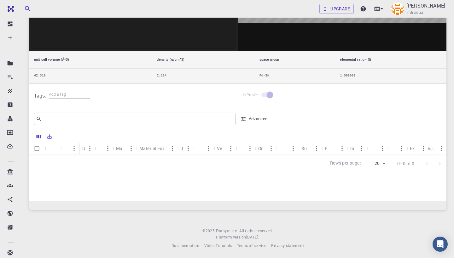
scroll to position [206, 0]
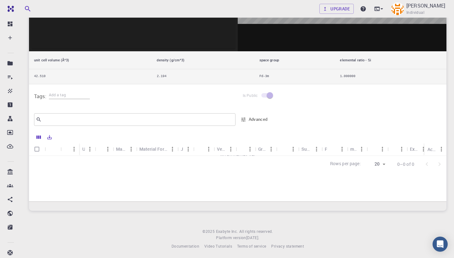
click at [243, 121] on icon "button" at bounding box center [243, 120] width 6 height 6
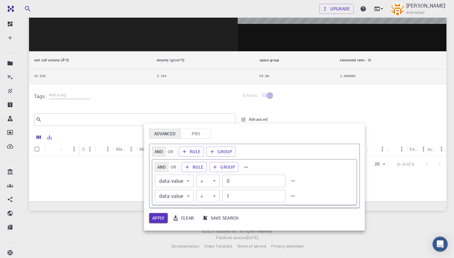
click at [204, 133] on button "Pro" at bounding box center [196, 134] width 32 height 10
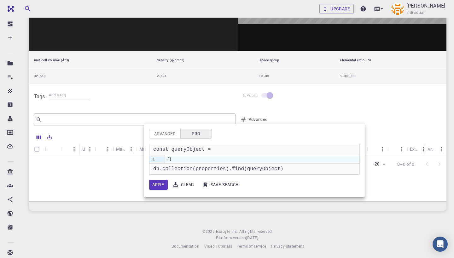
click at [172, 135] on button "Advanced" at bounding box center [165, 134] width 32 height 10
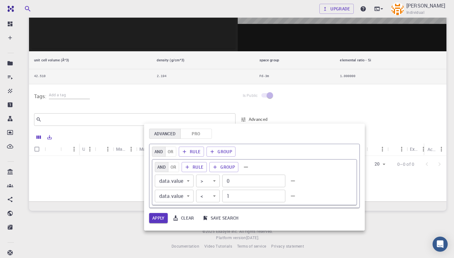
click at [189, 179] on body "Free Dashboard Create New Job New Material Create Material Upload File Import f…" at bounding box center [227, 27] width 454 height 466
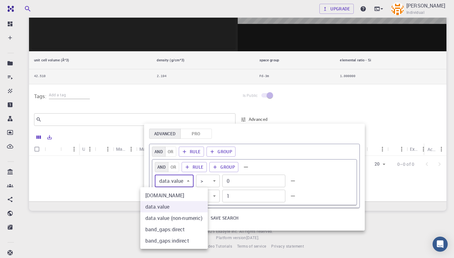
click at [317, 113] on div at bounding box center [227, 129] width 454 height 258
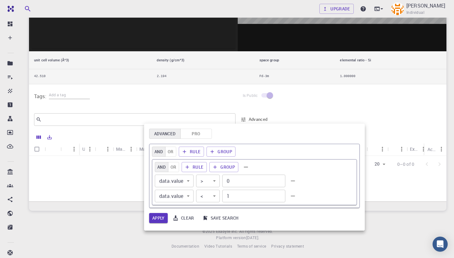
click at [301, 114] on div at bounding box center [227, 129] width 454 height 258
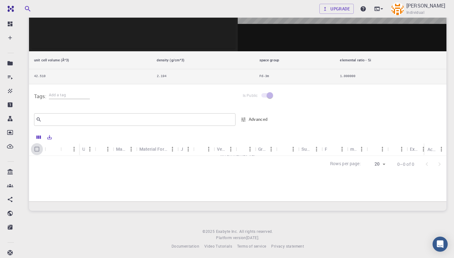
click at [38, 150] on input "Select all rows" at bounding box center [37, 149] width 12 height 12
checkbox input "false"
click at [37, 138] on icon "Columns" at bounding box center [39, 137] width 4 height 3
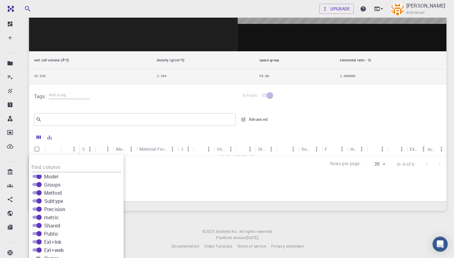
click at [189, 183] on div "Name Unit Value Material Material Formula Job Engine Version Model Groups Metho…" at bounding box center [237, 166] width 417 height 71
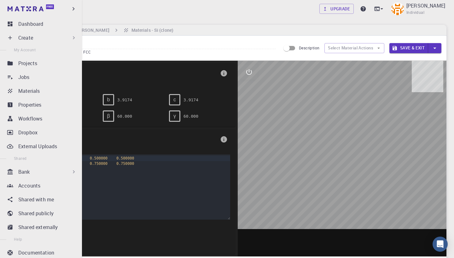
scroll to position [0, 0]
click at [11, 23] on icon at bounding box center [10, 24] width 5 height 5
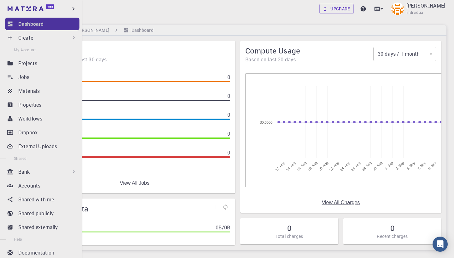
click at [11, 23] on icon at bounding box center [10, 24] width 5 height 5
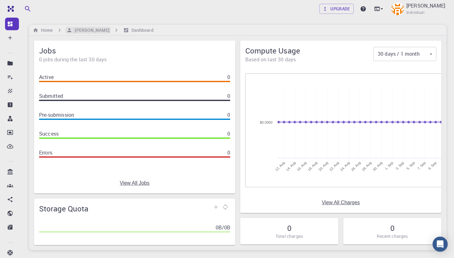
click at [87, 31] on h6 "[PERSON_NAME]" at bounding box center [90, 30] width 37 height 7
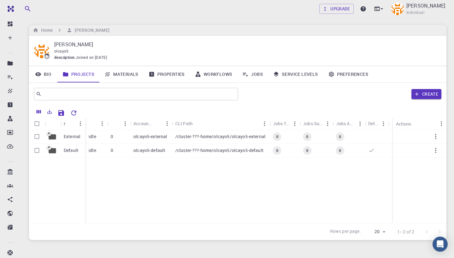
click at [131, 72] on link "Materials" at bounding box center [121, 74] width 44 height 16
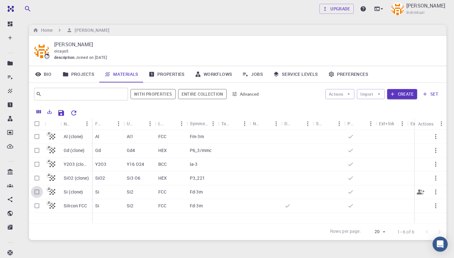
click at [38, 191] on input "Select row" at bounding box center [37, 192] width 12 height 12
checkbox input "true"
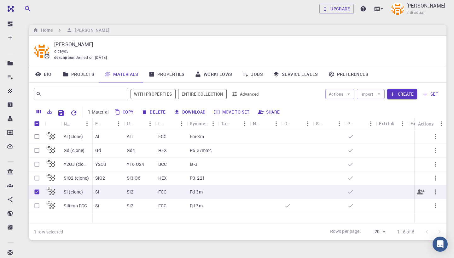
click at [435, 193] on icon "button" at bounding box center [436, 192] width 8 height 8
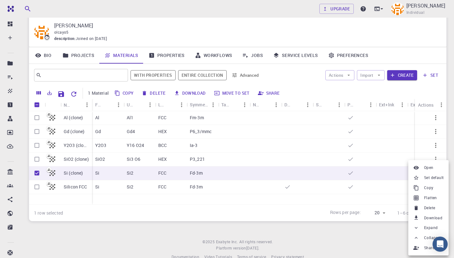
scroll to position [19, 0]
click at [245, 56] on div at bounding box center [227, 129] width 454 height 258
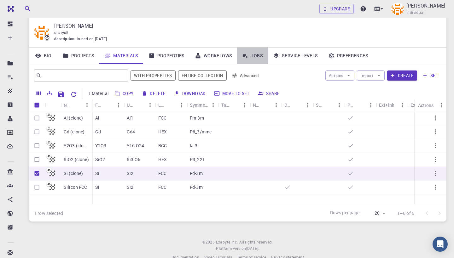
click at [248, 56] on icon at bounding box center [245, 56] width 6 height 6
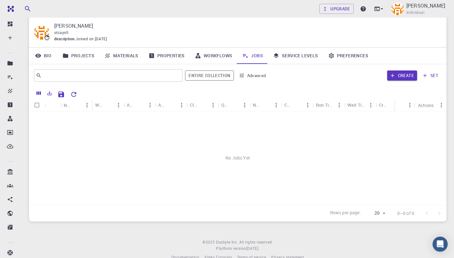
click at [229, 54] on link "Workflows" at bounding box center [214, 56] width 48 height 16
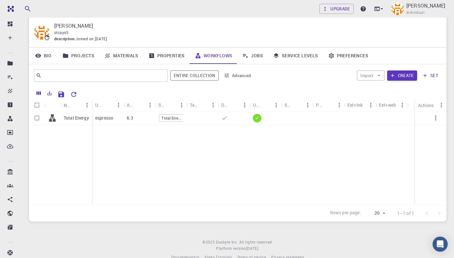
click at [179, 55] on link "Properties" at bounding box center [166, 56] width 46 height 16
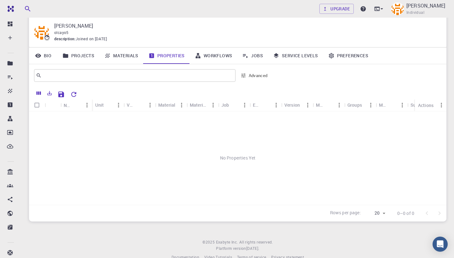
click at [126, 55] on link "Materials" at bounding box center [121, 56] width 44 height 16
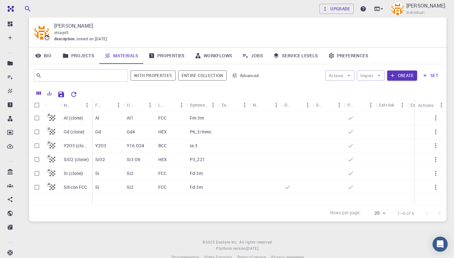
click at [347, 52] on link "Preferences" at bounding box center [348, 56] width 50 height 16
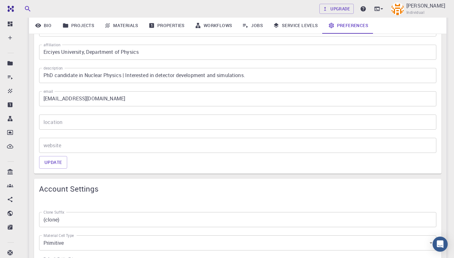
scroll to position [149, 0]
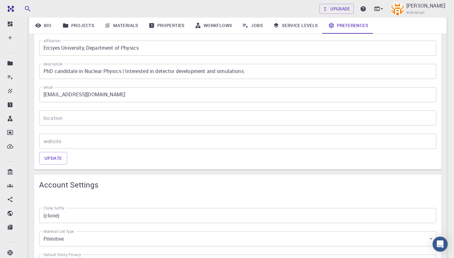
click at [116, 25] on link "Materials" at bounding box center [121, 25] width 44 height 16
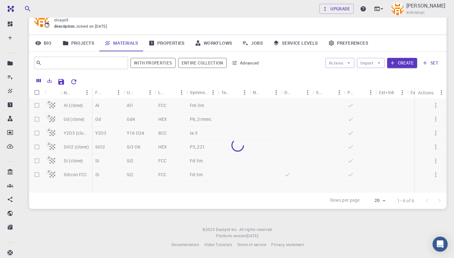
scroll to position [29, 0]
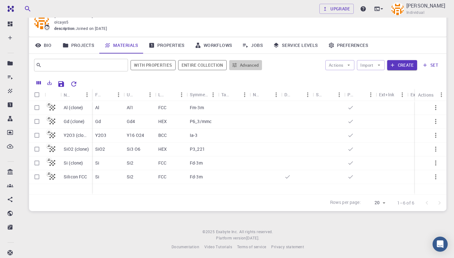
click at [230, 63] on button "Advanced" at bounding box center [245, 65] width 33 height 10
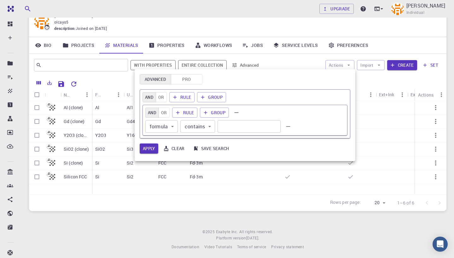
click at [261, 59] on div at bounding box center [227, 129] width 454 height 258
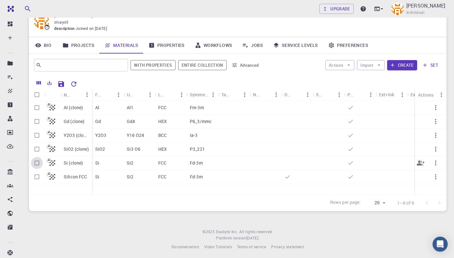
click at [38, 166] on input "Select row" at bounding box center [37, 163] width 12 height 12
checkbox input "true"
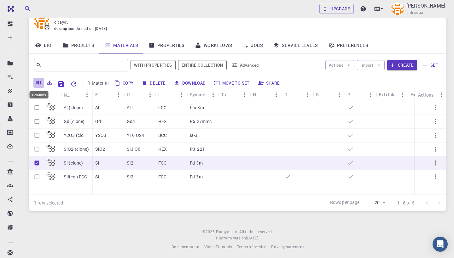
click at [38, 81] on icon "Columns" at bounding box center [39, 83] width 6 height 6
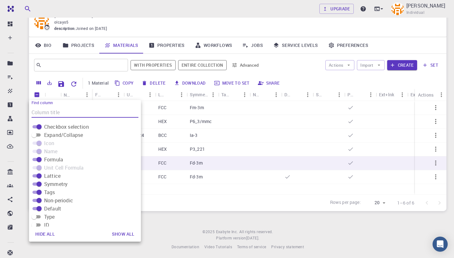
scroll to position [0, 0]
click at [315, 237] on footer "© 2025 Exabyte Inc. All rights reserved. Platform version [DATE] . Documentatio…" at bounding box center [237, 239] width 432 height 21
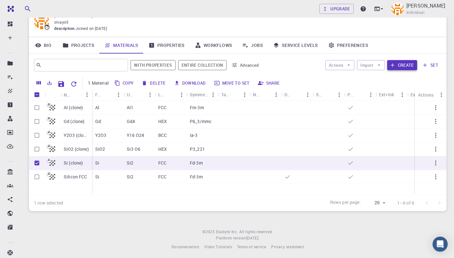
click at [404, 67] on button "Create" at bounding box center [402, 65] width 30 height 10
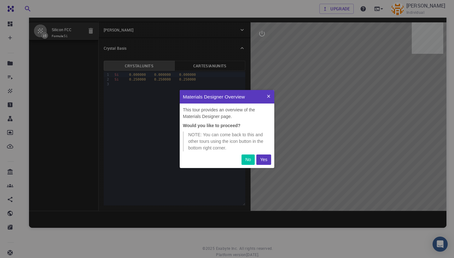
scroll to position [78, 95]
click at [246, 160] on p "No" at bounding box center [248, 160] width 6 height 7
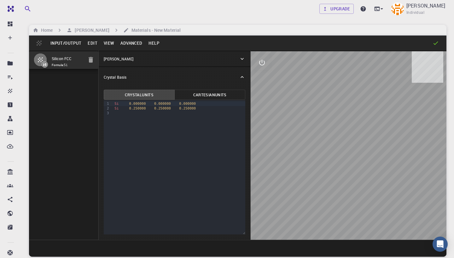
scroll to position [0, 0]
click at [133, 32] on h6 "Materials - New Material" at bounding box center [155, 30] width 52 height 7
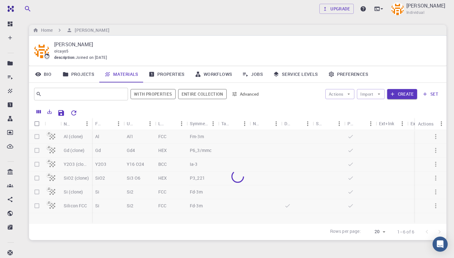
scroll to position [29, 0]
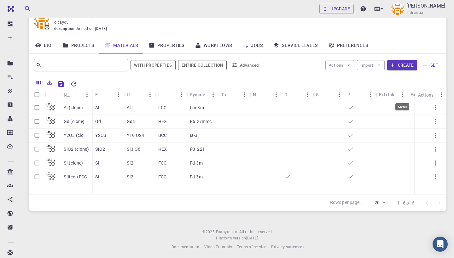
click at [402, 95] on icon "Menu" at bounding box center [402, 94] width 7 height 7
click at [372, 95] on icon "Menu" at bounding box center [370, 94] width 7 height 7
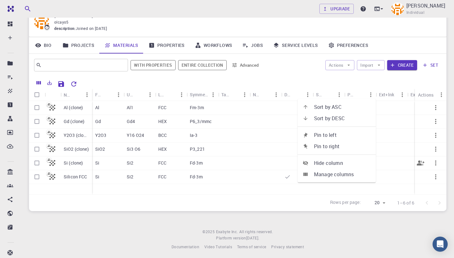
click at [36, 164] on input "Select row" at bounding box center [37, 163] width 12 height 12
checkbox input "true"
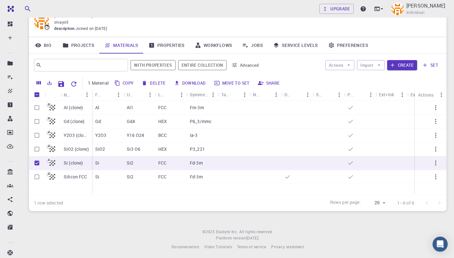
click at [183, 94] on icon "Menu" at bounding box center [181, 94] width 7 height 7
click at [245, 94] on icon "Menu" at bounding box center [244, 95] width 1 height 5
click at [440, 96] on icon "Menu" at bounding box center [441, 94] width 7 height 7
click at [437, 82] on div "1 Material Copy Delete Download Move to set Share" at bounding box center [261, 83] width 362 height 11
click at [436, 163] on icon "button" at bounding box center [436, 163] width 8 height 8
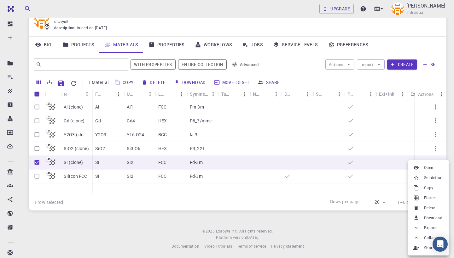
scroll to position [29, 0]
click at [431, 169] on span "Open" at bounding box center [428, 168] width 9 height 6
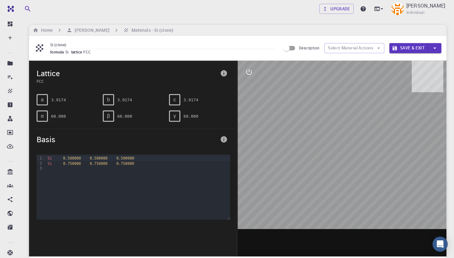
click at [342, 135] on div at bounding box center [342, 159] width 209 height 196
click at [226, 141] on icon "info" at bounding box center [224, 139] width 6 height 6
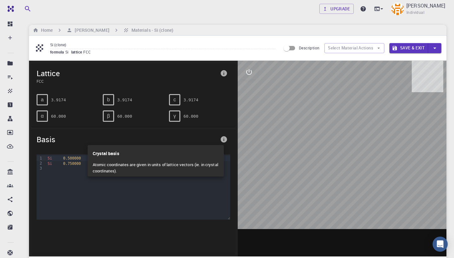
click at [84, 123] on div at bounding box center [227, 129] width 454 height 258
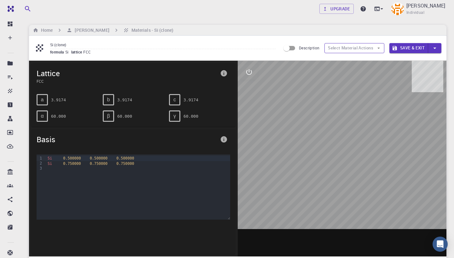
click at [340, 48] on button "Select Material Actions" at bounding box center [354, 48] width 60 height 10
click at [378, 51] on button "Select Material Actions" at bounding box center [354, 48] width 60 height 10
click at [356, 47] on button "Select Material Actions" at bounding box center [354, 48] width 60 height 10
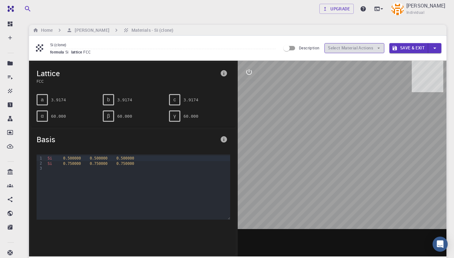
click at [356, 47] on button "Select Material Actions" at bounding box center [354, 48] width 60 height 10
click at [385, 8] on icon at bounding box center [382, 9] width 6 height 6
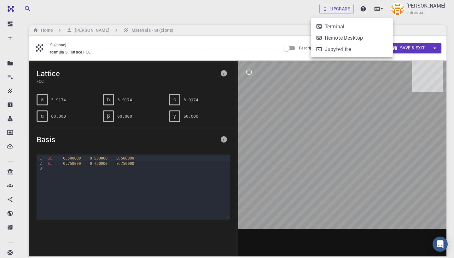
click at [406, 28] on div at bounding box center [227, 129] width 454 height 258
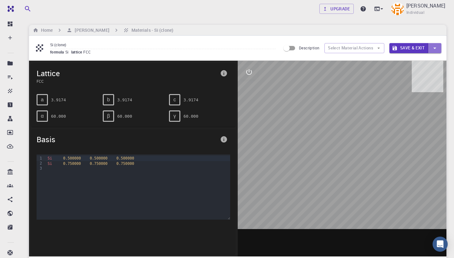
click at [438, 47] on button "button" at bounding box center [434, 48] width 13 height 10
click at [107, 45] on div at bounding box center [227, 129] width 454 height 258
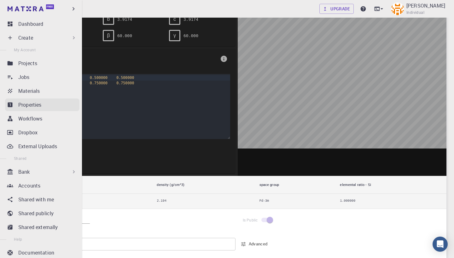
click at [32, 103] on p "Properties" at bounding box center [29, 105] width 23 height 8
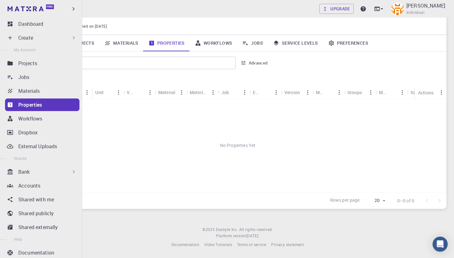
scroll to position [29, 0]
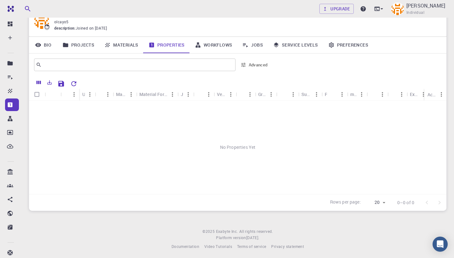
click at [130, 43] on link "Materials" at bounding box center [121, 45] width 44 height 16
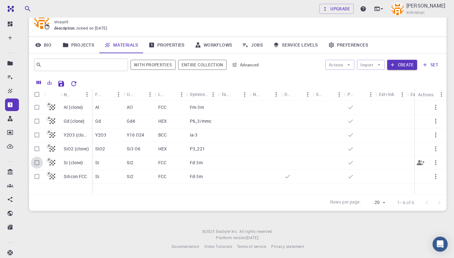
click at [38, 162] on input "Select row" at bounding box center [37, 163] width 12 height 12
checkbox input "true"
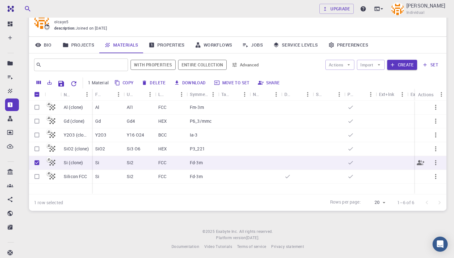
click at [436, 165] on icon "button" at bounding box center [436, 163] width 8 height 8
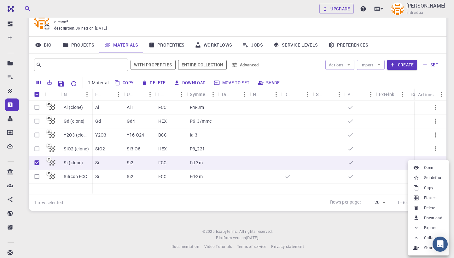
click at [434, 166] on li "Open" at bounding box center [428, 168] width 40 height 10
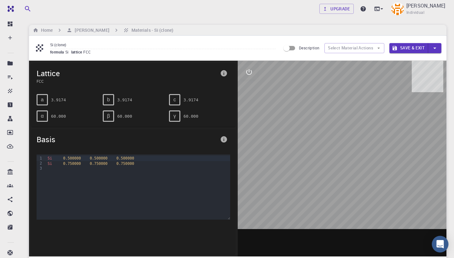
click at [440, 245] on icon "Open Intercom Messenger" at bounding box center [439, 244] width 7 height 8
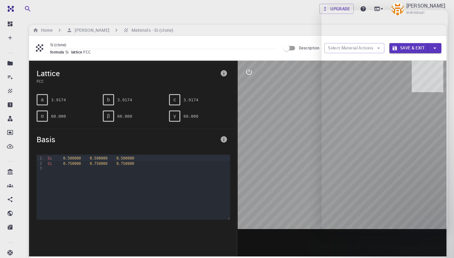
click at [246, 39] on div "Si (clone) formula Si lattice FCC Description Select Material Actions Save & Ex…" at bounding box center [237, 48] width 417 height 25
click at [206, 55] on div "Si (clone) formula Si lattice FCC Description Select Material Actions Save & Ex…" at bounding box center [237, 48] width 417 height 25
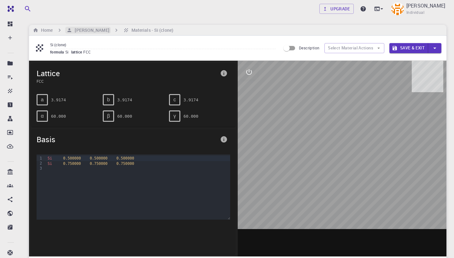
click at [96, 27] on h6 "[PERSON_NAME]" at bounding box center [90, 30] width 37 height 7
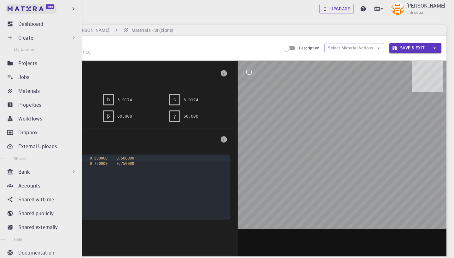
click at [13, 10] on img at bounding box center [26, 8] width 36 height 5
click at [9, 5] on link "Free" at bounding box center [31, 9] width 50 height 10
click at [21, 26] on p "Dashboard" at bounding box center [30, 24] width 25 height 8
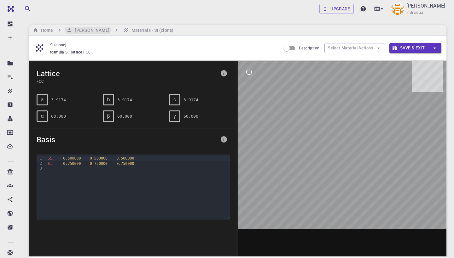
click at [86, 29] on h6 "[PERSON_NAME]" at bounding box center [90, 30] width 37 height 7
click at [49, 28] on h6 "Home" at bounding box center [45, 30] width 14 height 7
click at [95, 31] on h6 "[PERSON_NAME]" at bounding box center [90, 30] width 37 height 7
click at [139, 31] on h6 "Materials - Si (clone)" at bounding box center [151, 30] width 44 height 7
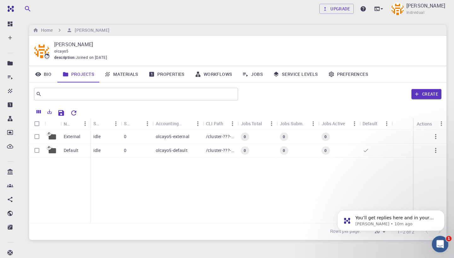
click at [443, 243] on icon "Open Intercom Messenger" at bounding box center [439, 244] width 10 height 10
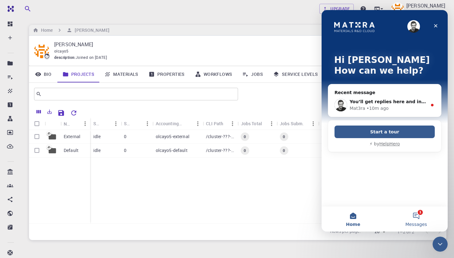
click at [419, 216] on button "1 Messages" at bounding box center [416, 219] width 63 height 25
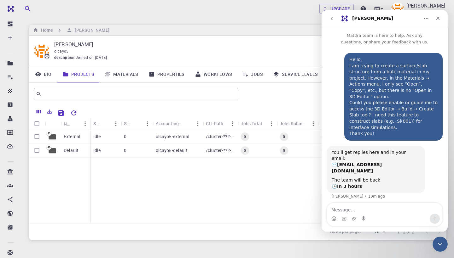
click at [283, 174] on div "External Default idle 0 olcayo5-external /cluster-???-home/olcayo5/olcayo5-exte…" at bounding box center [237, 177] width 417 height 94
click at [437, 17] on icon "Close" at bounding box center [437, 18] width 3 height 3
